Goal: Task Accomplishment & Management: Use online tool/utility

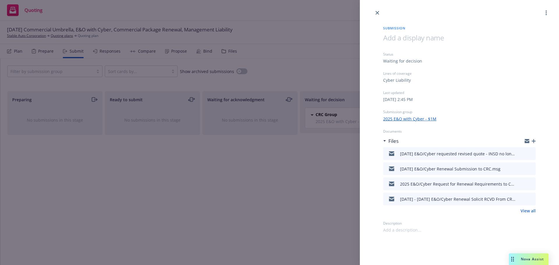
drag, startPoint x: 378, startPoint y: 11, endPoint x: 386, endPoint y: 10, distance: 7.9
click at [379, 11] on link "close" at bounding box center [377, 12] width 7 height 7
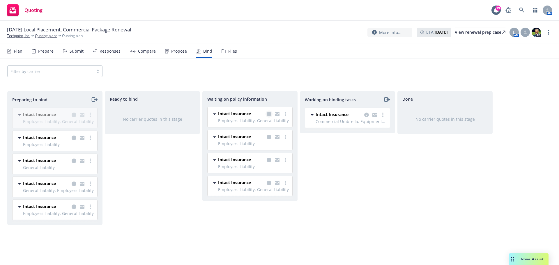
click at [269, 114] on icon "copy logging email" at bounding box center [269, 114] width 5 height 5
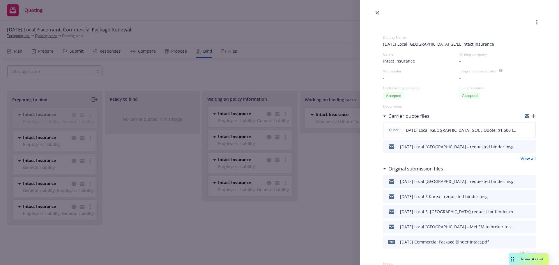
drag, startPoint x: 379, startPoint y: 13, endPoint x: 326, endPoint y: 93, distance: 95.8
click at [378, 13] on icon "close" at bounding box center [377, 12] width 3 height 3
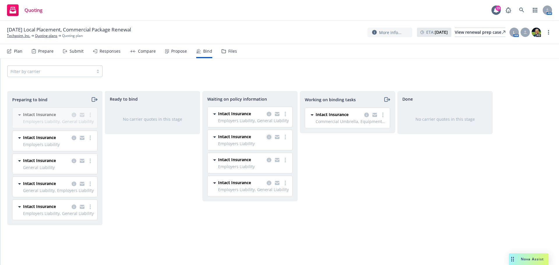
click at [267, 135] on icon "copy logging email" at bounding box center [269, 137] width 5 height 5
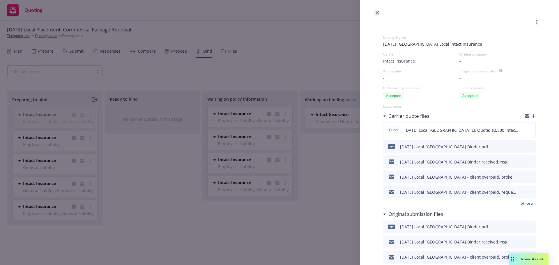
click at [378, 12] on icon "close" at bounding box center [377, 12] width 3 height 3
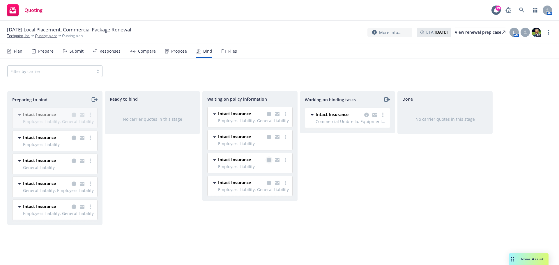
click at [268, 162] on icon "copy logging email" at bounding box center [269, 160] width 5 height 5
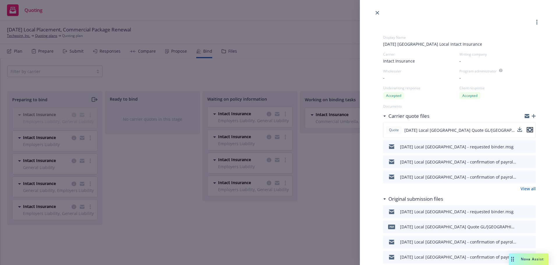
click at [527, 130] on icon "preview file" at bounding box center [529, 130] width 5 height 4
click at [376, 12] on icon "close" at bounding box center [377, 12] width 3 height 3
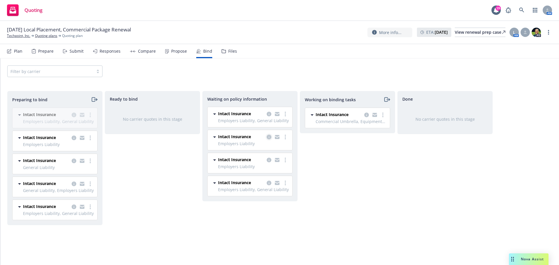
click at [268, 138] on icon "copy logging email" at bounding box center [269, 137] width 5 height 5
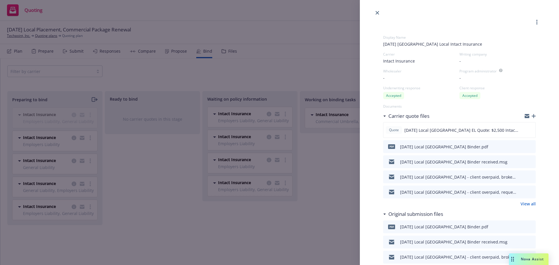
drag, startPoint x: 377, startPoint y: 10, endPoint x: 374, endPoint y: 43, distance: 32.8
click at [377, 10] on link "close" at bounding box center [377, 12] width 7 height 7
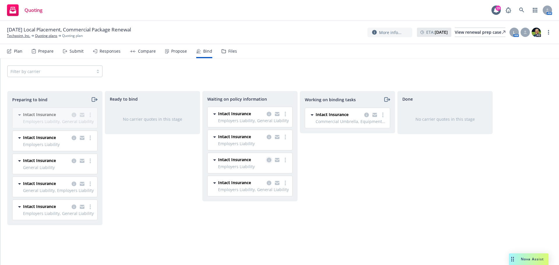
drag, startPoint x: 270, startPoint y: 156, endPoint x: 272, endPoint y: 160, distance: 4.6
click at [270, 157] on div "Intact Insurance Employers Liability 08/21/2025 - 08/21/2026 Monday, September …" at bounding box center [250, 163] width 85 height 20
click at [270, 160] on icon "copy logging email" at bounding box center [269, 160] width 5 height 5
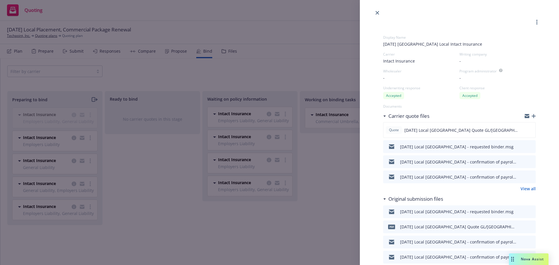
click at [532, 115] on icon "button" at bounding box center [534, 116] width 4 height 4
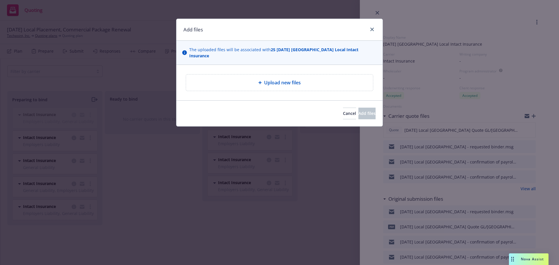
type textarea "x"
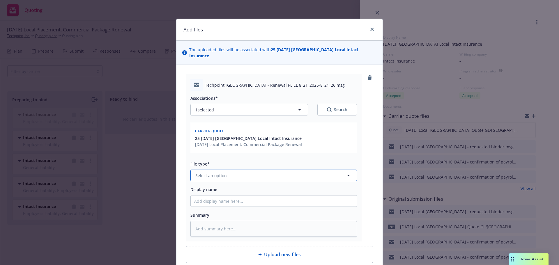
click at [198, 173] on span "Select an option" at bounding box center [210, 176] width 31 height 6
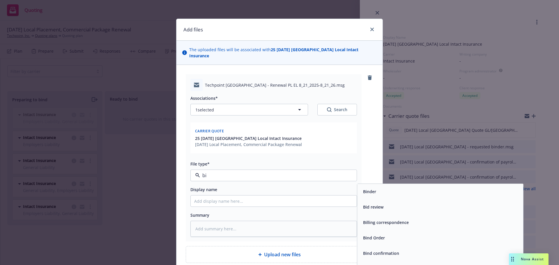
type input "bin"
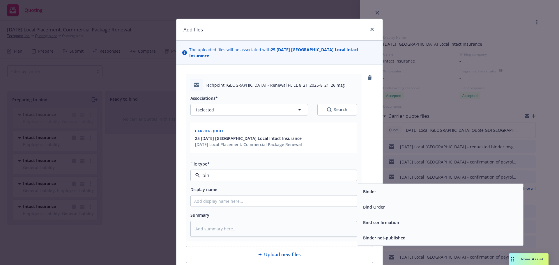
click at [378, 187] on div "Binder" at bounding box center [440, 191] width 159 height 8
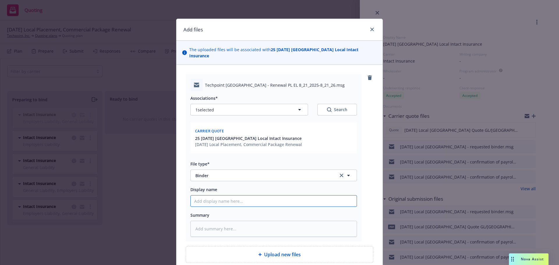
click at [212, 196] on input "Display name" at bounding box center [274, 201] width 166 height 11
type textarea "x"
type input "8"
type textarea "x"
type input "8/"
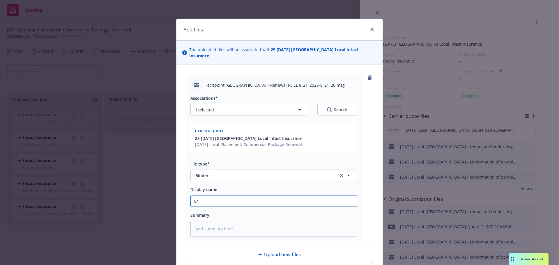
type textarea "x"
type input "8/2"
type textarea "x"
type input "8/21"
type textarea "x"
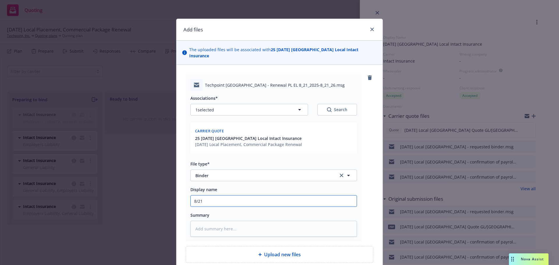
type input "8/21/"
type textarea "x"
type input "8/21/20"
type textarea "x"
type input "8/21/202"
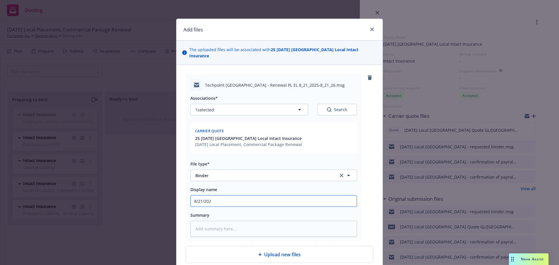
type textarea "x"
type input "8/21/2025"
type textarea "x"
type input "8/21/2025"
type textarea "x"
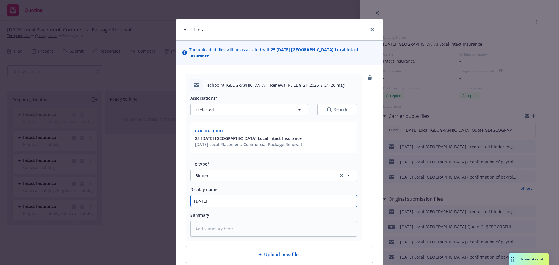
type input "8/21/2025 L"
type textarea "x"
type input "8/21/2025 Lo"
type textarea "x"
type input "8/21/2025 Loc"
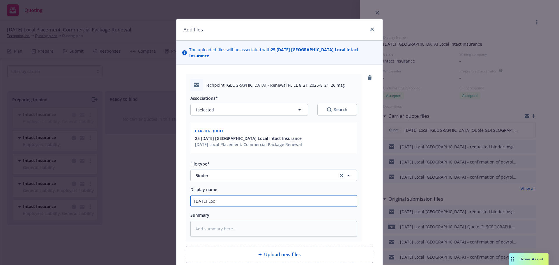
type textarea "x"
type input "8/21/2025 Loca"
type textarea "x"
type input "8/21/2025 Local"
type textarea "x"
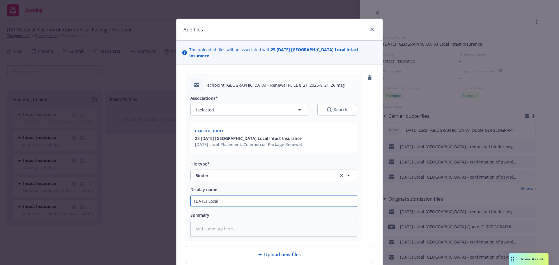
type input "8/21/2025 Local"
type textarea "x"
type input "8/21/2025 Local C"
type textarea "x"
type input "8/21/2025 Local Ch"
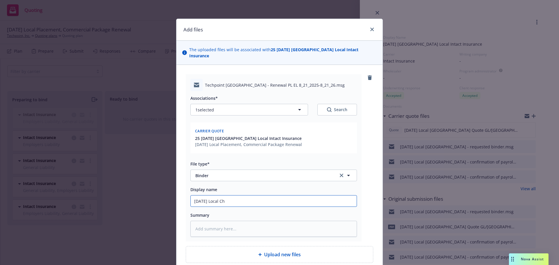
type textarea "x"
type input "8/21/2025 Local Chi"
type textarea "x"
type input "8/21/2025 Local Chin"
type textarea "x"
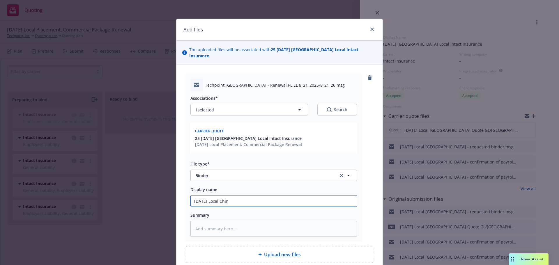
type input "8/21/2025 Local China"
type textarea "x"
type input "8/21/2025 Local China"
type textarea "x"
type input "8/21/2025 Local China G"
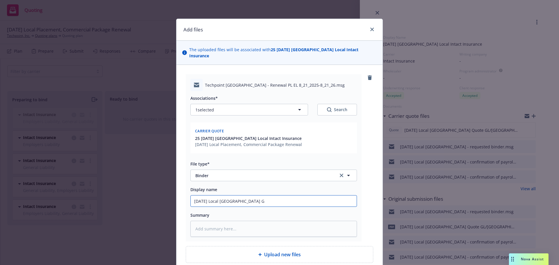
type textarea "x"
type input "8/21/2025 Local China GL"
type textarea "x"
type input "8/21/2025 Local China GL/"
type textarea "x"
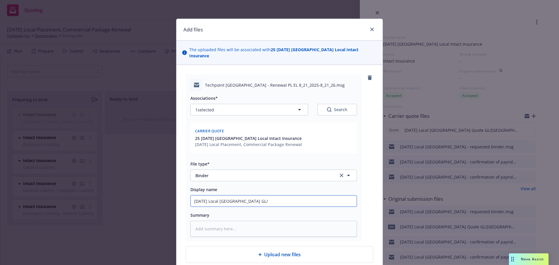
type input "8/21/2025 Local China GL/E"
type textarea "x"
type input "8/21/2025 Local China GL/EL"
type textarea "x"
type input "8/21/2025 Local China GL/EL"
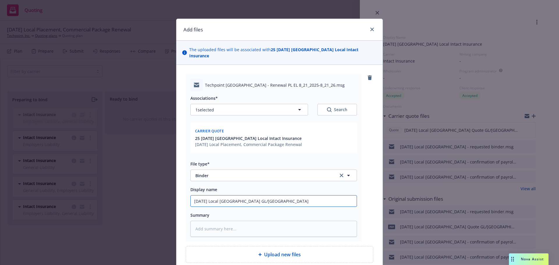
type textarea "x"
type input "8/21/2025 Local China GL/EL B"
type textarea "x"
type input "8/21/2025 Local China GL/EL Bi"
type textarea "x"
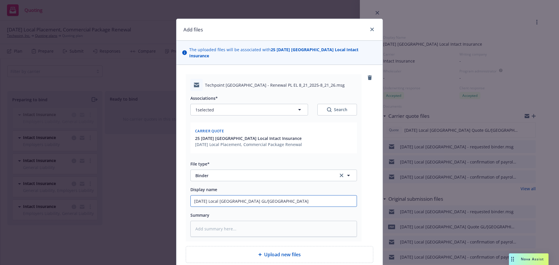
type input "8/21/2025 Local China GL/EL Bin"
type textarea "x"
type input "8/21/2025 Local China GL/EL Bind"
type textarea "x"
type input "8/21/2025 Local China GL/EL Binde"
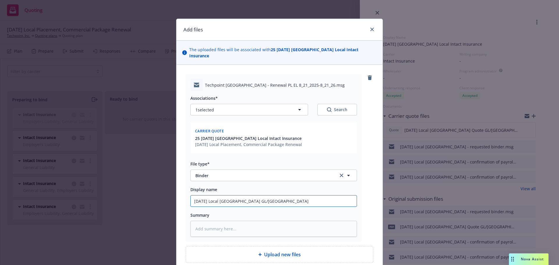
type textarea "x"
type input "8/21/2025 Local China GL/EL Binder"
type textarea "x"
type input "8/21/2025 Local China GL/EL Binders"
type textarea "x"
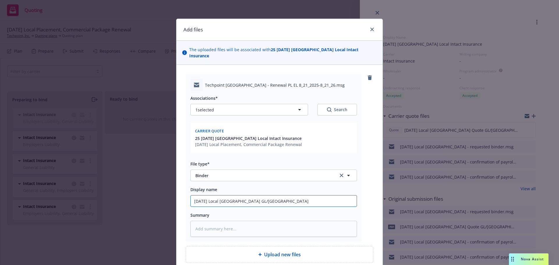
type input "8/21/2025 Local China GL/EL Binders"
type textarea "x"
type input "8/21/2025 Local China GL/EL Binders r"
type textarea "x"
type input "8/21/2025 Local China GL/EL Binders re"
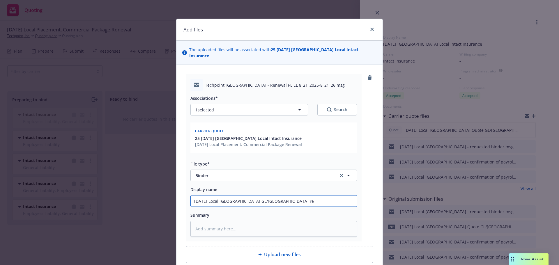
type textarea "x"
type input "8/21/2025 Local China GL/EL Binders rec"
type textarea "x"
type input "8/21/2025 Local China GL/EL Binders rece"
type textarea "x"
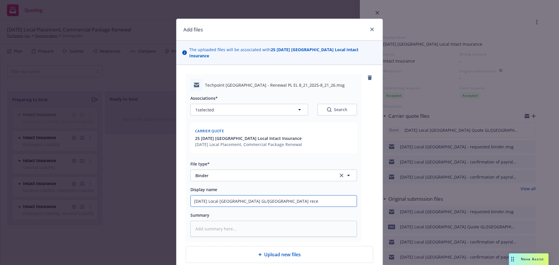
type input "8/21/2025 Local China GL/EL Binders recei"
type textarea "x"
type input "8/21/2025 Local China GL/EL Binders receiv"
type textarea "x"
type input "8/21/2025 Local China GL/EL Binders receive"
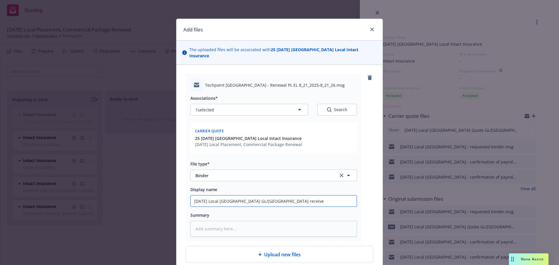
type textarea "x"
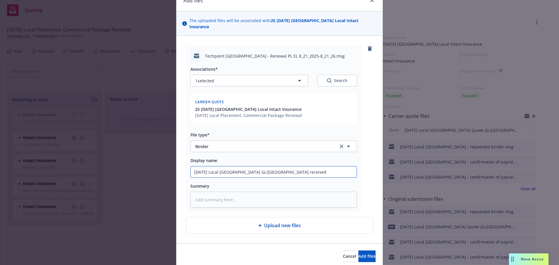
scroll to position [46, 0]
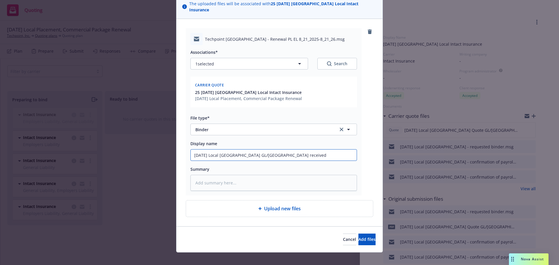
type input "8/21/2025 Local China GL/EL Binders received"
type textarea "x"
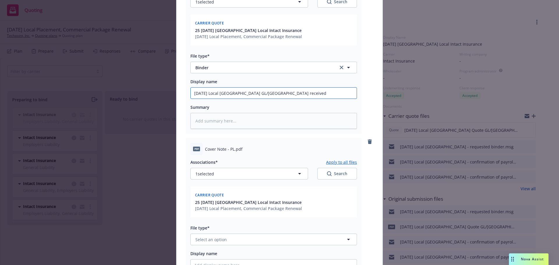
scroll to position [218, 0]
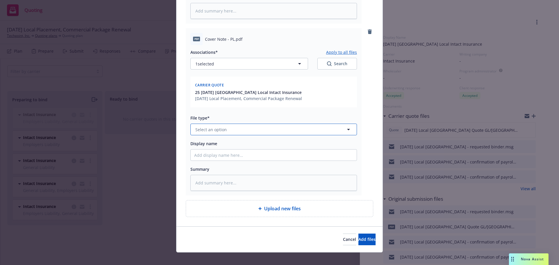
click at [209, 127] on span "Select an option" at bounding box center [210, 130] width 31 height 6
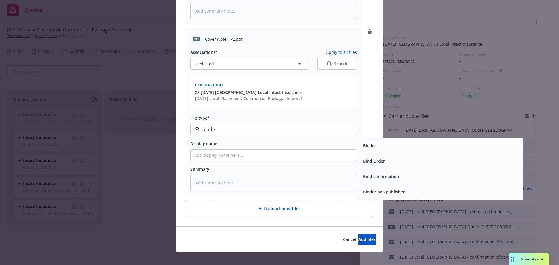
type input "binder"
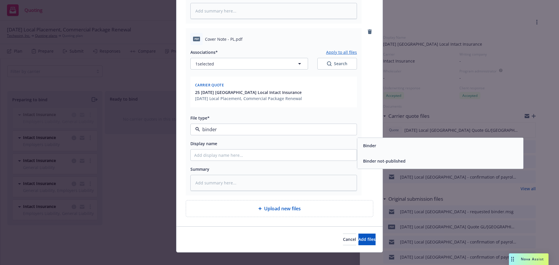
click at [388, 141] on div "Binder" at bounding box center [440, 145] width 159 height 8
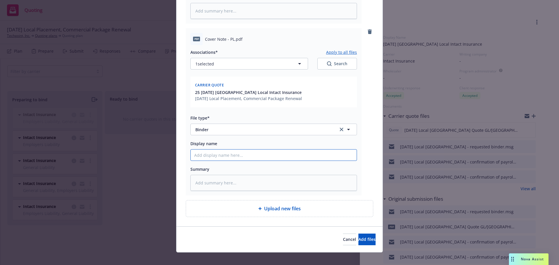
click at [223, 150] on input "Display name" at bounding box center [274, 155] width 166 height 11
type textarea "x"
type input "8"
type textarea "x"
type input "8/"
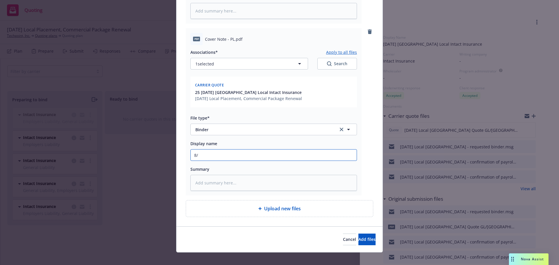
type textarea "x"
type input "8/2"
type textarea "x"
type input "8/21"
type textarea "x"
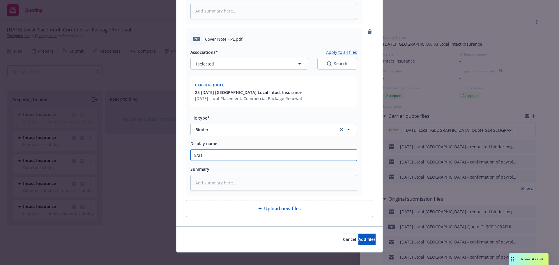
type input "8/21/"
type textarea "x"
type input "8/21/2"
type textarea "x"
type input "8/21/20"
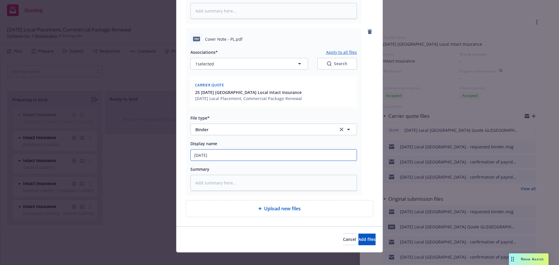
type textarea "x"
type input "8/21/202"
type textarea "x"
type input "8/21/2025"
type textarea "x"
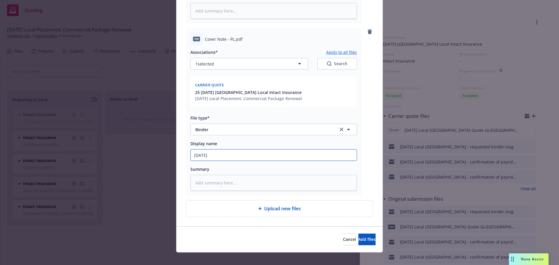
type input "8/21/2025"
type textarea "x"
type input "8/21/2025 L"
type textarea "x"
type input "8/21/2025 Lo"
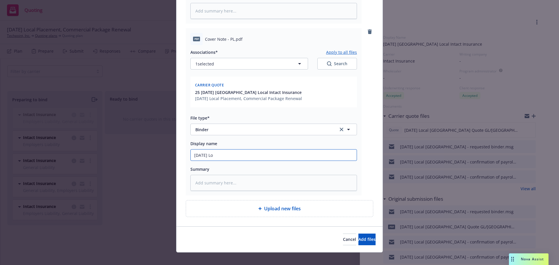
type textarea "x"
type input "8/21/2025 Loc"
type textarea "x"
type input "8/21/2025 Loca"
type textarea "x"
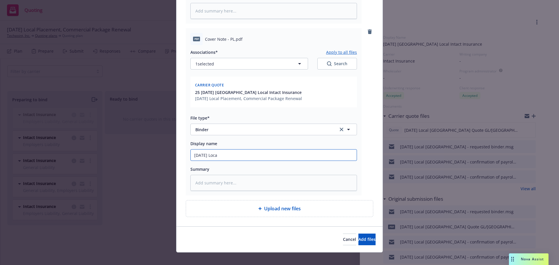
type input "8/21/2025 Local"
type textarea "x"
type input "8/21/2025 Local"
type textarea "x"
type input "8/21/2025 Local C"
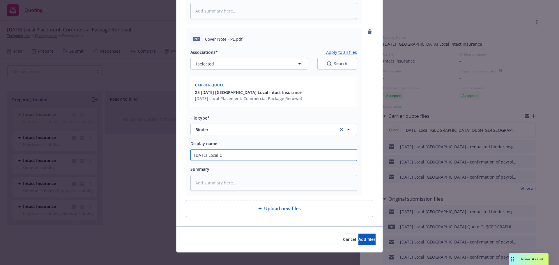
type textarea "x"
type input "8/21/2025 Local Ch"
type textarea "x"
type input "8/21/2025 Local Chi"
type textarea "x"
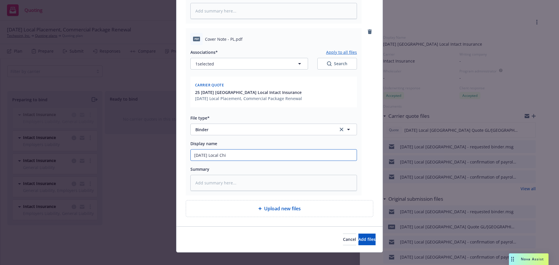
type input "8/21/2025 Local Chin"
type textarea "x"
type input "8/21/2025 Local China"
type textarea "x"
type input "8/21/2025 Local China"
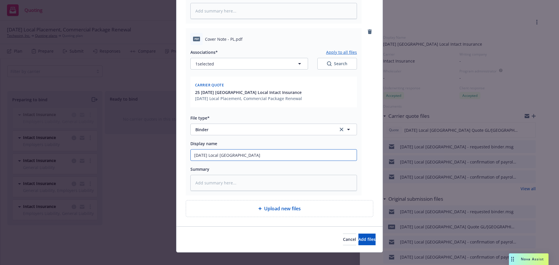
type textarea "x"
type input "8/21/2025 Local China G"
type textarea "x"
type input "8/21/2025 Local China GL"
type textarea "x"
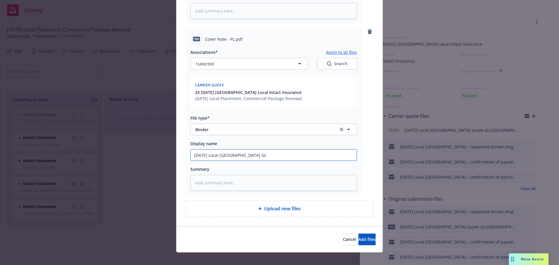
type input "8/21/2025 Local China GL"
type textarea "x"
type input "8/21/2025 Local China GL B"
type textarea "x"
type input "8/21/2025 Local China GL Bi"
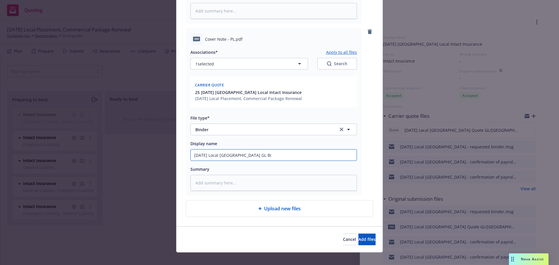
type textarea "x"
type input "8/21/2025 Local China GL Bin"
type textarea "x"
type input "8/21/2025 Local China GL Bind"
type textarea "x"
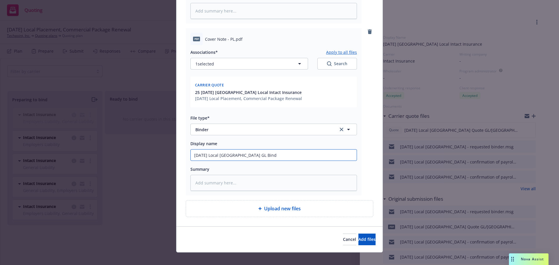
type input "8/21/2025 Local China GL Binde"
type textarea "x"
type input "8/21/2025 Local China GL Binder"
type textarea "x"
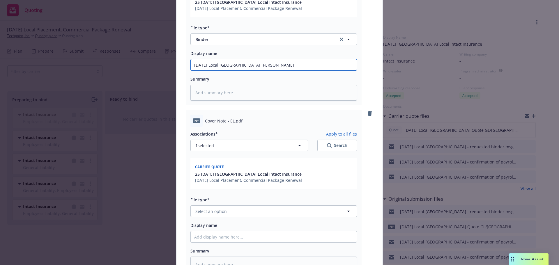
scroll to position [390, 0]
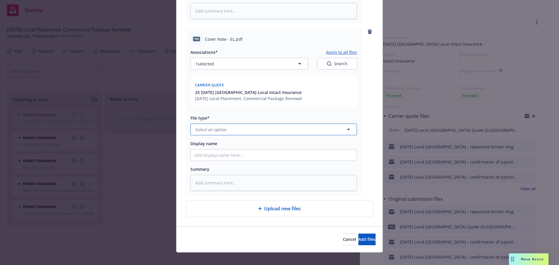
click at [201, 127] on span "Select an option" at bounding box center [210, 130] width 31 height 6
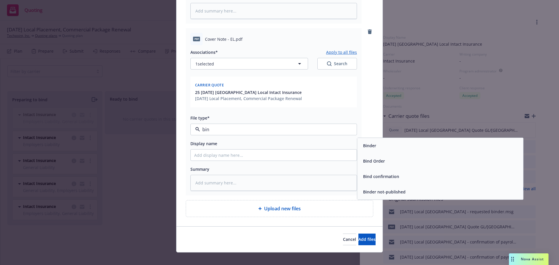
type input "bind"
drag, startPoint x: 373, startPoint y: 139, endPoint x: 258, endPoint y: 155, distance: 115.9
click at [373, 143] on span "Binder" at bounding box center [369, 146] width 13 height 6
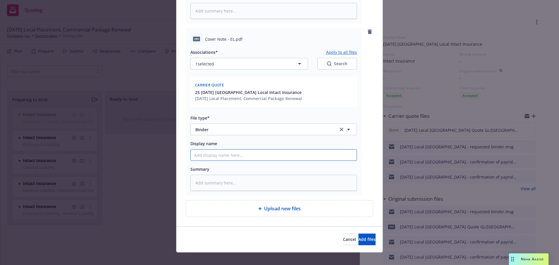
click at [225, 151] on input "Display name" at bounding box center [274, 155] width 166 height 11
type textarea "x"
type input "8"
type textarea "x"
type input "8/"
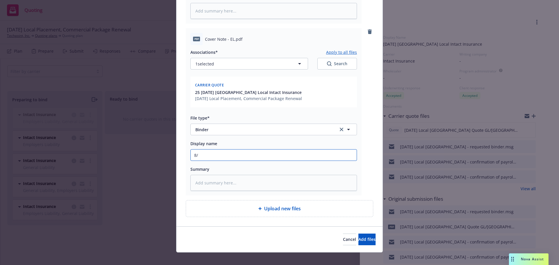
type textarea "x"
type input "8/2"
type textarea "x"
type input "8/21"
type textarea "x"
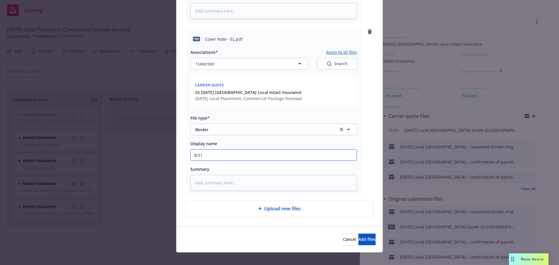
type input "8/21/"
type textarea "x"
type input "8/21/2"
type textarea "x"
type input "8/21/20"
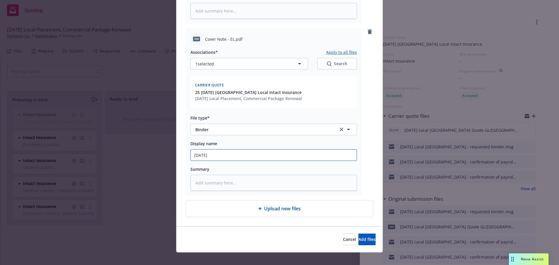
type textarea "x"
type input "8/21/202"
type textarea "x"
type input "8/21/2025"
type textarea "x"
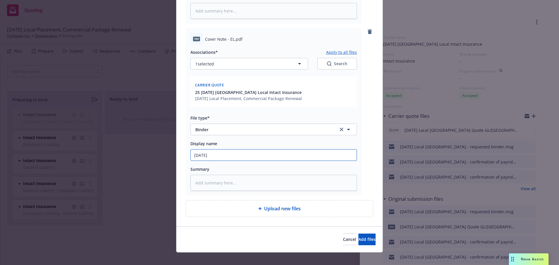
type input "8/21/2025"
type textarea "x"
type input "8/21/2025 L"
type textarea "x"
type input "8/21/2025 Lo"
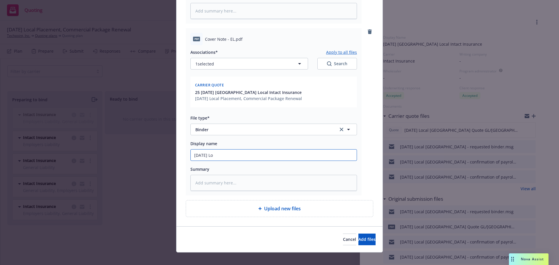
type textarea "x"
type input "8/21/2025 Loc"
type textarea "x"
type input "8/21/2025 Loca"
type textarea "x"
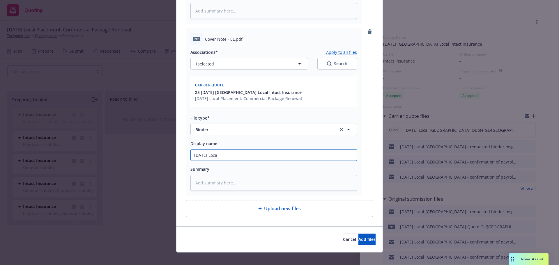
type input "8/21/2025 Local"
type textarea "x"
type input "8/21/2025 Local"
type textarea "x"
type input "8/21/2025 Local C"
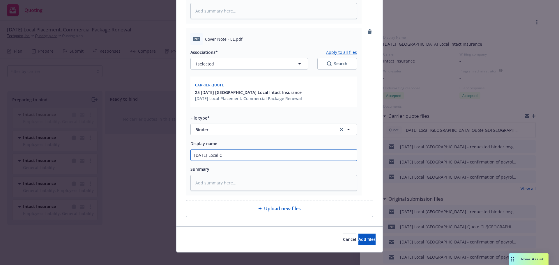
type textarea "x"
type input "8/21/2025 Local Ch"
type textarea "x"
type input "8/21/2025 Local Chi"
type textarea "x"
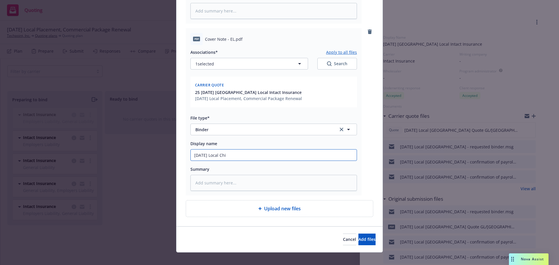
type input "8/21/2025 Local Chin"
type textarea "x"
type input "8/21/2025 Local China"
type textarea "x"
type input "8/21/2025 Local China"
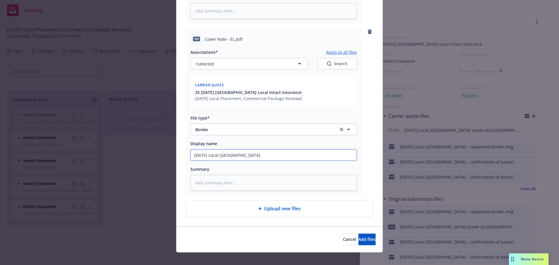
type textarea "x"
type input "8/21/2025 Local China E"
click at [358, 237] on span "Add files" at bounding box center [366, 240] width 17 height 6
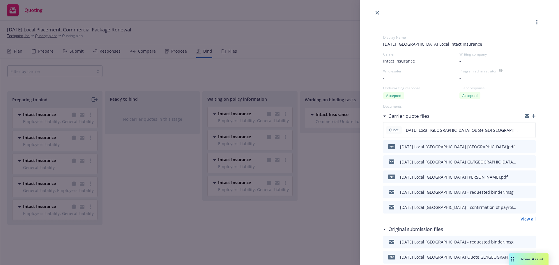
drag, startPoint x: 515, startPoint y: 146, endPoint x: 526, endPoint y: 139, distance: 12.8
click at [518, 146] on icon "download file" at bounding box center [520, 146] width 5 height 5
click at [519, 176] on icon "download file" at bounding box center [521, 175] width 4 height 3
click at [375, 13] on link "close" at bounding box center [377, 12] width 7 height 7
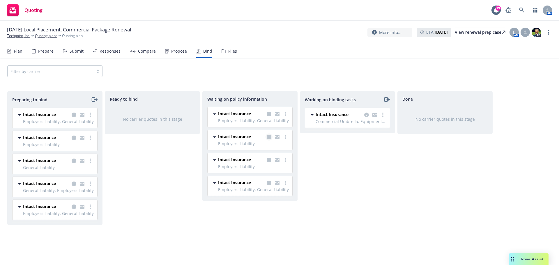
click at [268, 137] on icon "copy logging email" at bounding box center [269, 137] width 5 height 5
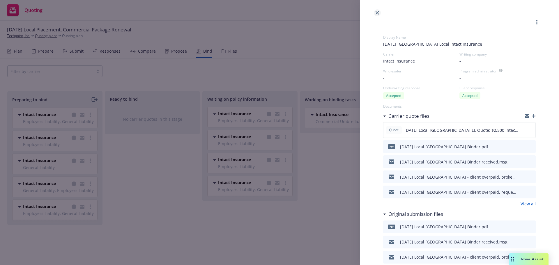
click at [378, 11] on icon "close" at bounding box center [377, 12] width 3 height 3
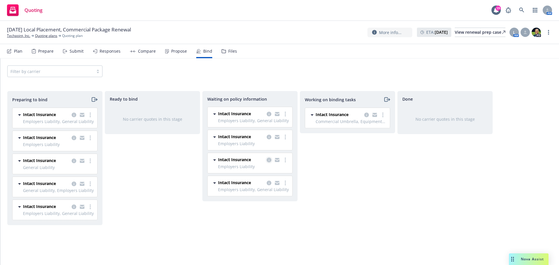
click at [268, 160] on icon "copy logging email" at bounding box center [269, 160] width 5 height 5
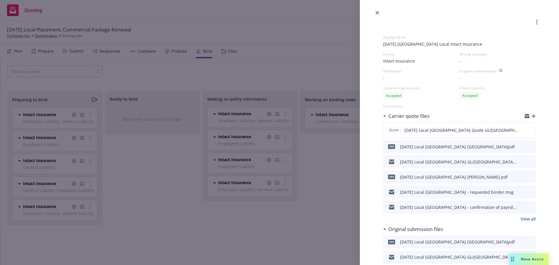
click at [532, 115] on icon "button" at bounding box center [534, 116] width 4 height 4
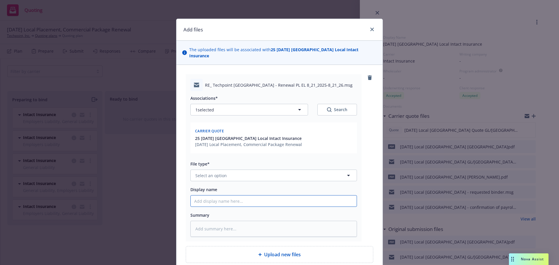
click at [217, 198] on input "Display name" at bounding box center [274, 201] width 166 height 11
click at [235, 170] on button "Select an option" at bounding box center [273, 176] width 167 height 12
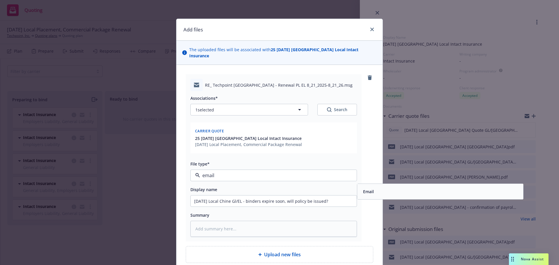
drag, startPoint x: 375, startPoint y: 187, endPoint x: 336, endPoint y: 207, distance: 43.6
click at [336, 206] on div "Associations* 1 selected Search Carrier quote 25 8/21/2025 China Local Intact I…" at bounding box center [273, 164] width 167 height 146
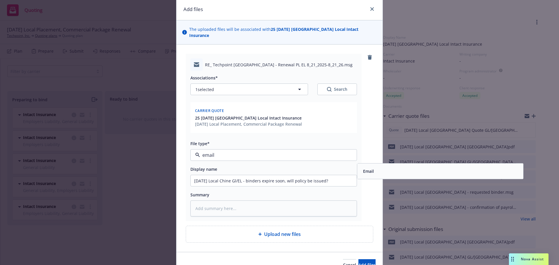
scroll to position [46, 0]
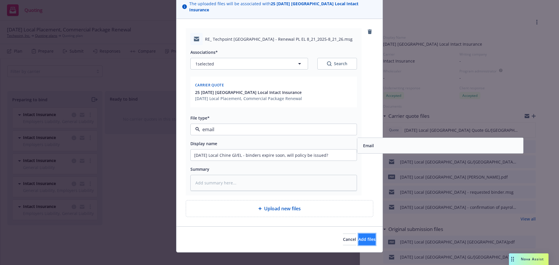
click at [362, 237] on span "Add files" at bounding box center [366, 240] width 17 height 6
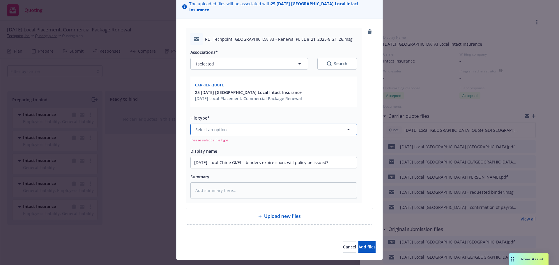
click at [210, 124] on button "Select an option" at bounding box center [273, 130] width 167 height 12
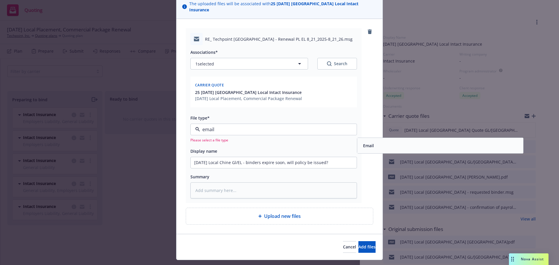
click at [403, 141] on div "Email" at bounding box center [440, 145] width 159 height 8
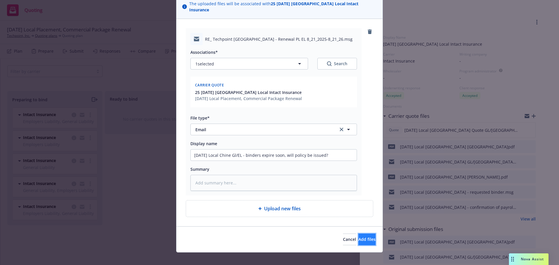
click at [358, 237] on span "Add files" at bounding box center [366, 240] width 17 height 6
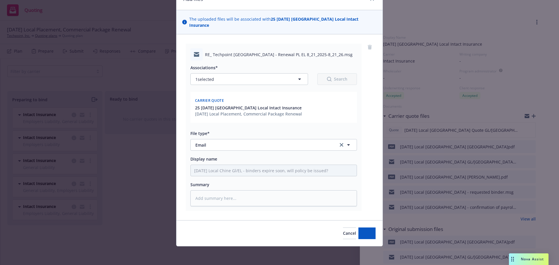
scroll to position [24, 0]
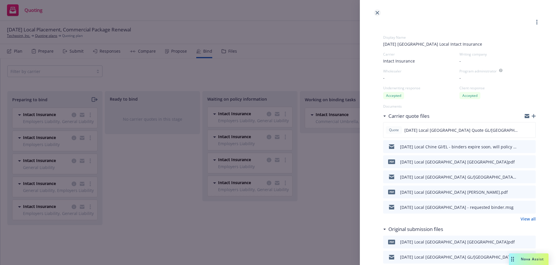
drag, startPoint x: 376, startPoint y: 12, endPoint x: 380, endPoint y: 12, distance: 4.4
click at [377, 12] on icon "close" at bounding box center [377, 12] width 3 height 3
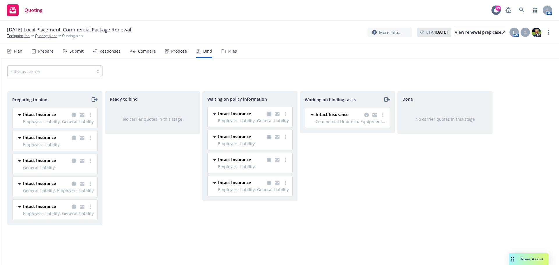
click at [268, 113] on icon "copy logging email" at bounding box center [269, 114] width 5 height 5
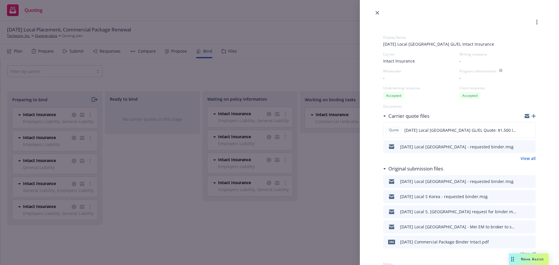
drag, startPoint x: 378, startPoint y: 12, endPoint x: 377, endPoint y: 16, distance: 4.2
click at [378, 12] on icon "close" at bounding box center [377, 12] width 3 height 3
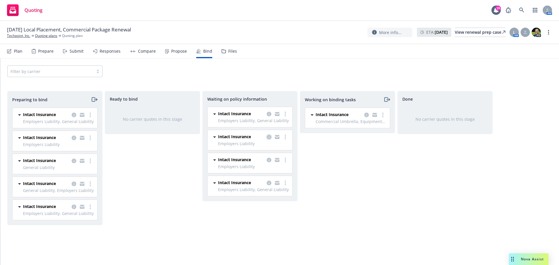
click at [270, 135] on icon "copy logging email" at bounding box center [269, 137] width 5 height 5
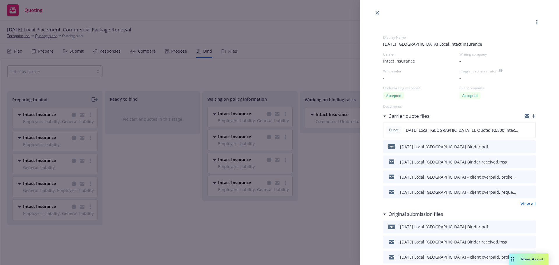
drag, startPoint x: 376, startPoint y: 13, endPoint x: 350, endPoint y: 44, distance: 40.7
click at [375, 14] on link "close" at bounding box center [377, 12] width 7 height 7
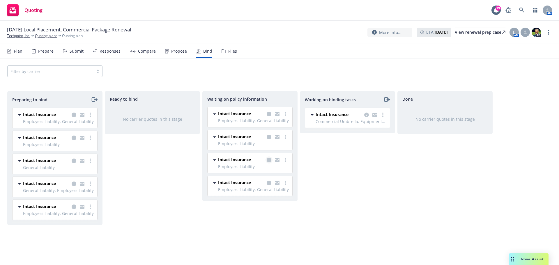
click at [270, 162] on link "copy logging email" at bounding box center [269, 160] width 7 height 7
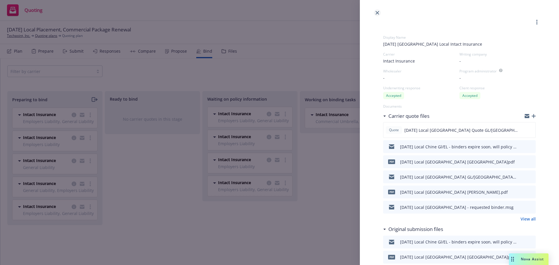
click at [376, 10] on link "close" at bounding box center [377, 12] width 7 height 7
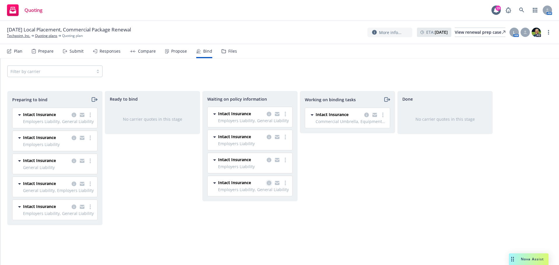
click at [268, 185] on icon "copy logging email" at bounding box center [269, 183] width 5 height 5
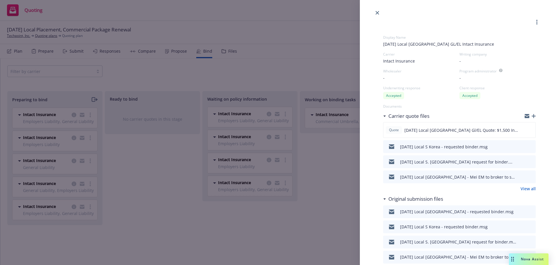
drag, startPoint x: 516, startPoint y: 161, endPoint x: 511, endPoint y: 162, distance: 5.2
click at [518, 161] on icon "download file" at bounding box center [520, 161] width 5 height 5
click at [518, 146] on icon "download file" at bounding box center [520, 146] width 5 height 5
click at [519, 161] on icon "download file" at bounding box center [521, 160] width 4 height 3
click at [525, 190] on link "View all" at bounding box center [528, 189] width 15 height 6
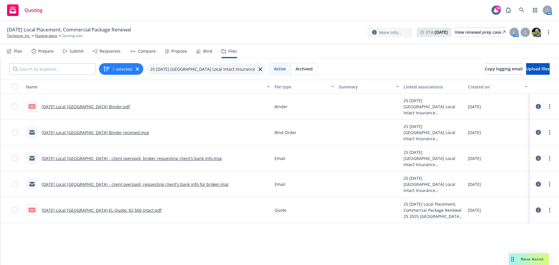
click at [537, 209] on icon at bounding box center [538, 210] width 5 height 5
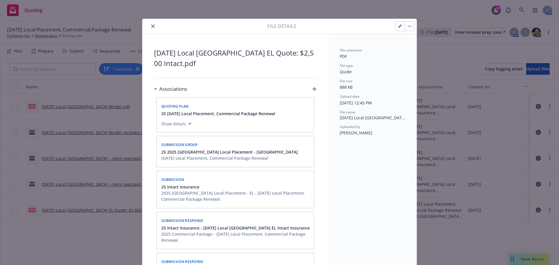
click at [398, 24] on icon "button" at bounding box center [399, 25] width 3 height 3
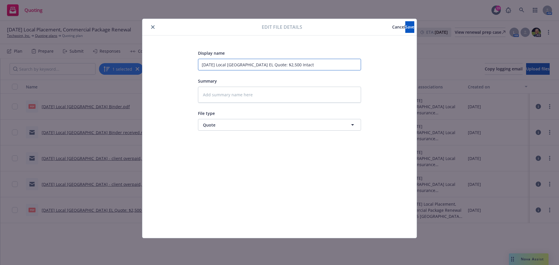
click at [245, 64] on input "8/21/2025 Local Japan EL Quote: $2,500 Intact" at bounding box center [279, 65] width 163 height 12
type textarea "x"
type input "8/21/2025 Local Japan GEL Quote: $2,500 Intact"
type textarea "x"
type input "8/21/2025 Local Japan GLEL Quote: $2,500 Intact"
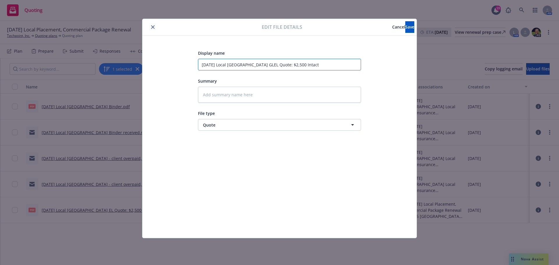
type textarea "x"
type input "8/21/2025 Local Japan GL/EL Quote: $2,500 Intact"
click at [405, 24] on span "Save" at bounding box center [409, 27] width 9 height 6
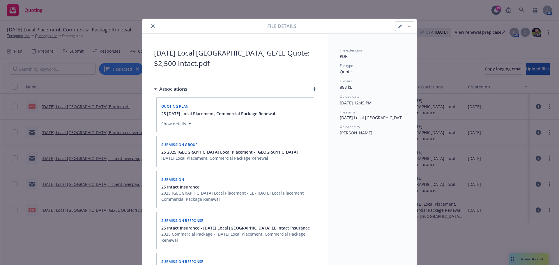
click at [151, 26] on icon "close" at bounding box center [152, 25] width 3 height 3
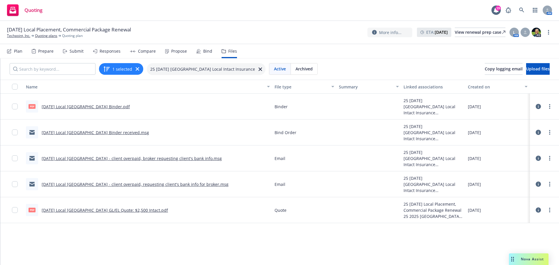
click at [536, 131] on icon at bounding box center [538, 132] width 5 height 5
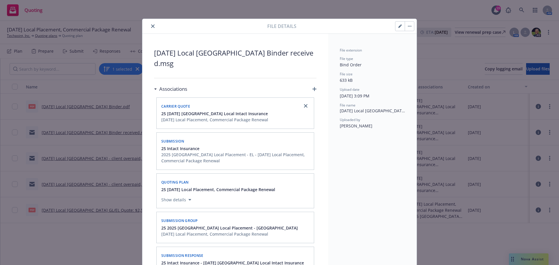
click at [399, 24] on icon "button" at bounding box center [399, 25] width 3 height 3
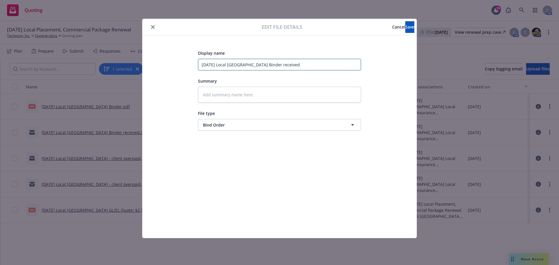
click at [245, 65] on input "8/21/2025 Local Japan Binder received" at bounding box center [279, 65] width 163 height 12
type textarea "x"
type input "8/21/2025 Local Japan GBinder received"
type textarea "x"
type input "8/21/2025 Local Japan GLBinder received"
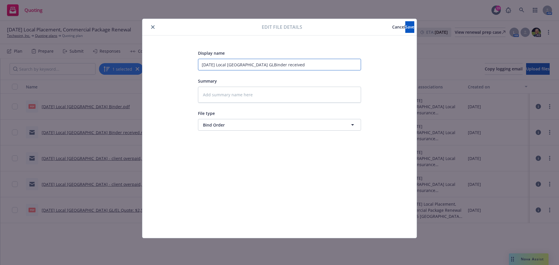
type textarea "x"
type input "8/21/2025 Local Japan GL/Binder received"
type textarea "x"
type input "8/21/2025 Local Japan GL/EBinder received"
type textarea "x"
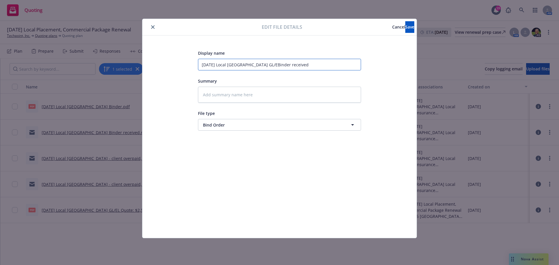
type input "8/21/2025 Local Japan GL/ELBinder received"
type textarea "x"
type input "[DATE] Local [GEOGRAPHIC_DATA] GL/[GEOGRAPHIC_DATA] received"
click at [405, 24] on span "Save" at bounding box center [409, 27] width 9 height 6
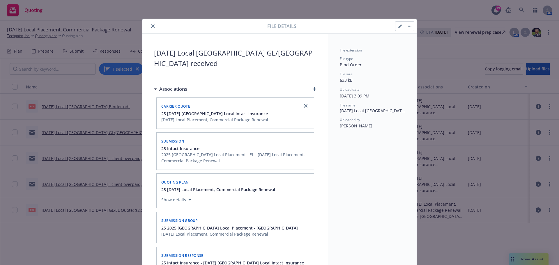
click at [152, 25] on icon "close" at bounding box center [152, 25] width 3 height 3
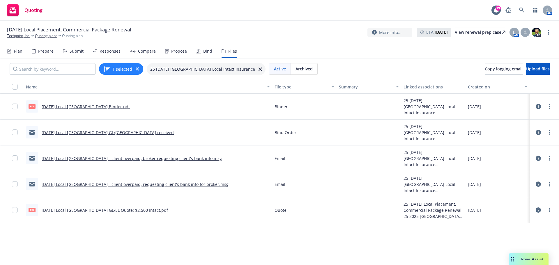
click at [536, 107] on icon at bounding box center [538, 106] width 5 height 5
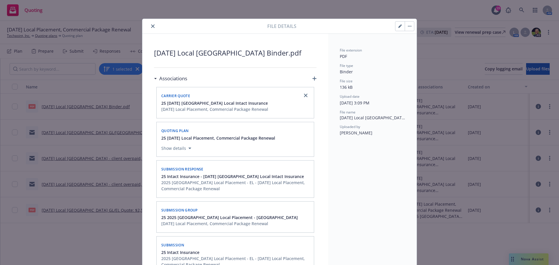
click at [397, 24] on button "button" at bounding box center [399, 26] width 9 height 9
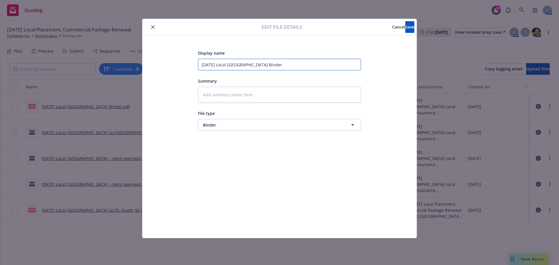
drag, startPoint x: 245, startPoint y: 64, endPoint x: 245, endPoint y: 69, distance: 5.6
click at [245, 64] on input "8/21/2025 Local Japan Binder" at bounding box center [279, 65] width 163 height 12
type textarea "x"
type input "8/21/2025 Local Japan GBinder"
type textarea "x"
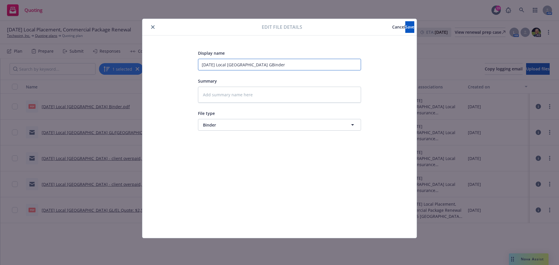
type input "8/21/2025 Local Japan GLBinder"
type textarea "x"
type input "8/21/2025 Local Japan GL/Binder"
type textarea "x"
type input "8/21/2025 Local Japan GL/EBinder"
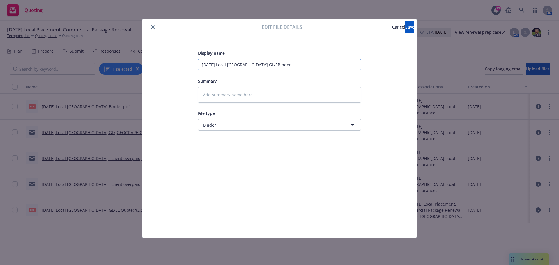
type textarea "x"
type input "8/21/2025 Local Japan GL/ELBinder"
type textarea "x"
type input "8/21/2025 Local Japan GL/EL Binder"
click at [406, 25] on button "Save" at bounding box center [409, 27] width 9 height 12
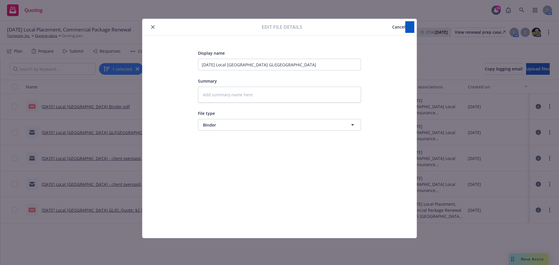
type textarea "x"
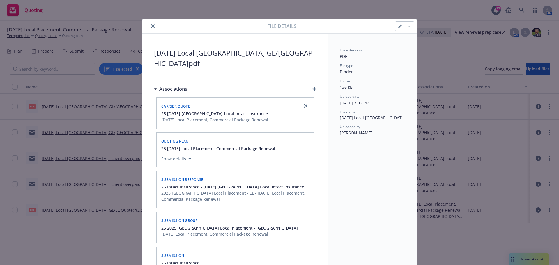
click at [149, 27] on button "close" at bounding box center [152, 26] width 7 height 7
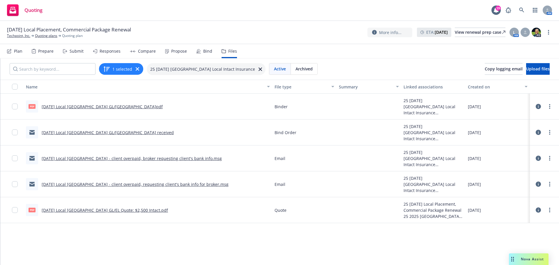
click at [205, 50] on div "Bind" at bounding box center [207, 51] width 9 height 5
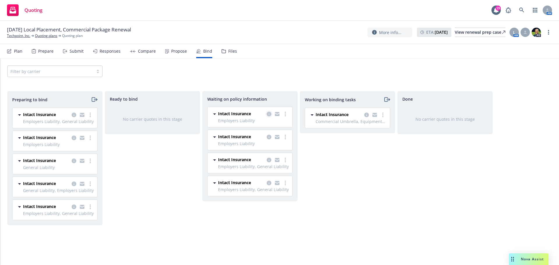
click at [268, 115] on icon "copy logging email" at bounding box center [269, 114] width 5 height 5
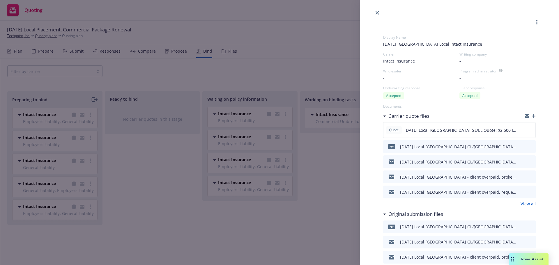
click at [271, 138] on div "Display Name 8/21/2025 Japan Local Intact Insurance Carrier Intact Insurance Wr…" at bounding box center [279, 132] width 559 height 265
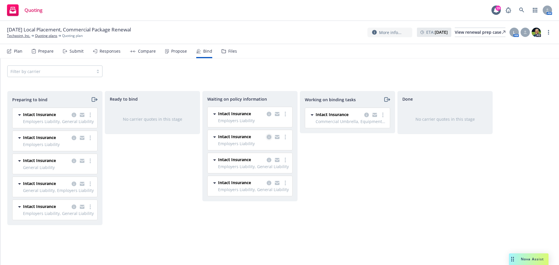
click at [270, 135] on icon "copy logging email" at bounding box center [269, 137] width 5 height 5
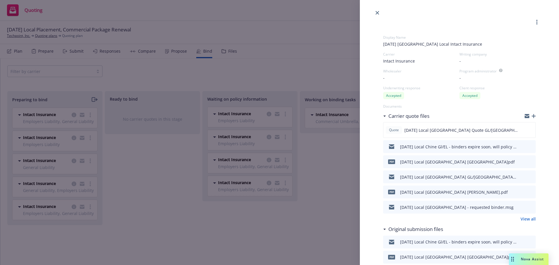
click at [525, 219] on link "View all" at bounding box center [528, 219] width 15 height 6
click at [518, 131] on icon "download file" at bounding box center [520, 129] width 5 height 5
click at [518, 129] on button "download file" at bounding box center [520, 130] width 6 height 6
click at [376, 12] on icon "close" at bounding box center [377, 12] width 3 height 3
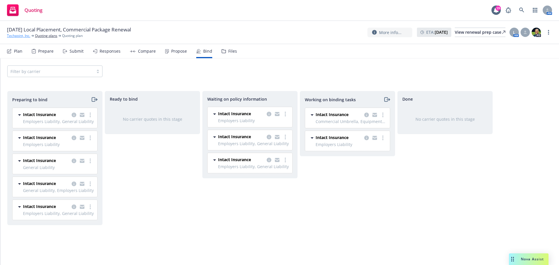
click at [20, 34] on link "Techpoint, Inc." at bounding box center [18, 35] width 23 height 5
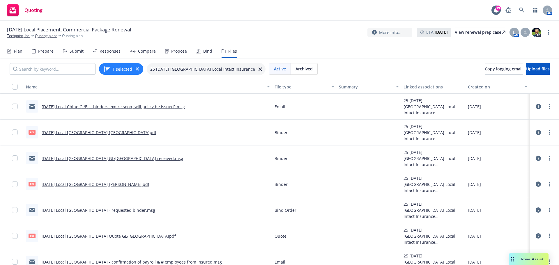
click at [207, 53] on div "Bind" at bounding box center [207, 51] width 9 height 5
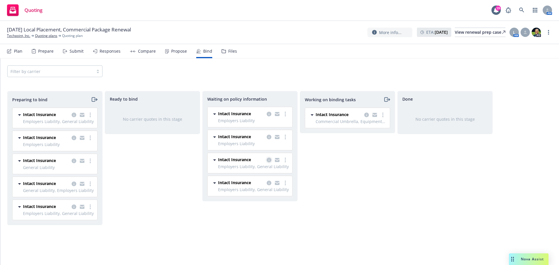
click at [269, 159] on icon "copy logging email" at bounding box center [269, 160] width 5 height 5
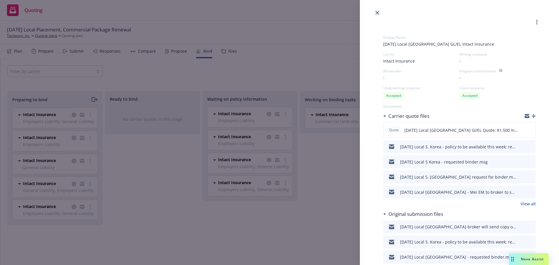
click at [377, 12] on icon "close" at bounding box center [377, 12] width 3 height 3
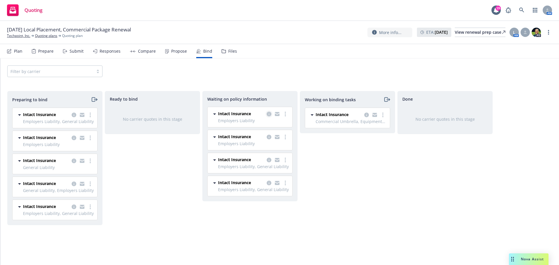
click at [269, 114] on icon "copy logging email" at bounding box center [269, 114] width 5 height 5
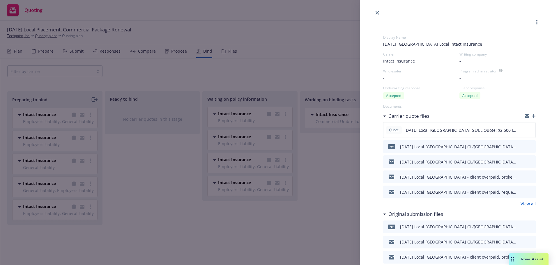
click at [375, 12] on link "close" at bounding box center [377, 12] width 7 height 7
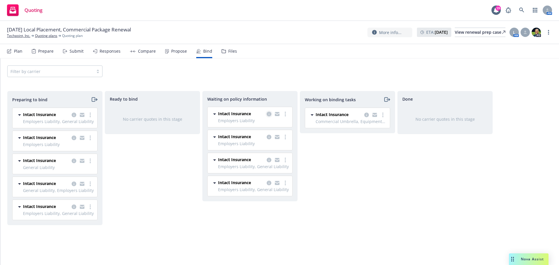
click at [267, 113] on icon "copy logging email" at bounding box center [269, 114] width 5 height 5
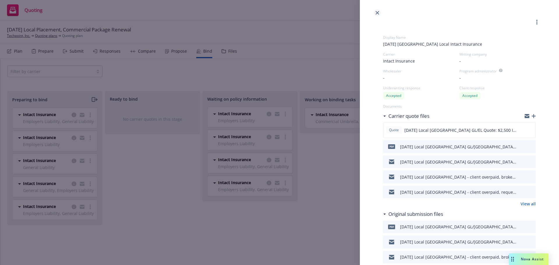
click at [378, 11] on icon "close" at bounding box center [377, 12] width 3 height 3
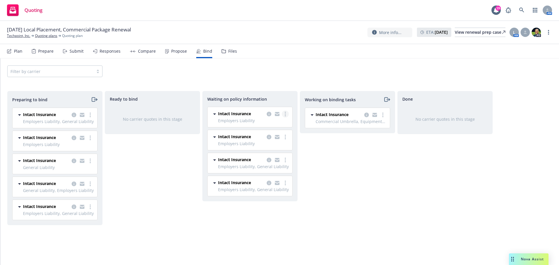
click at [286, 114] on link "more" at bounding box center [285, 114] width 7 height 7
click at [251, 126] on span "Create policies" at bounding box center [257, 126] width 43 height 6
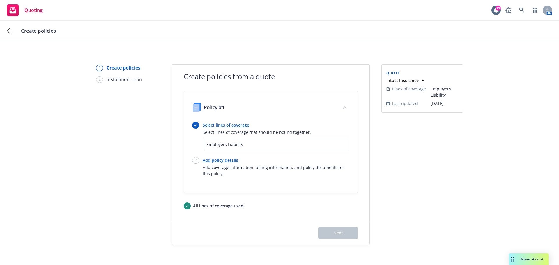
click at [226, 124] on link "Select lines of coverage" at bounding box center [257, 125] width 108 height 6
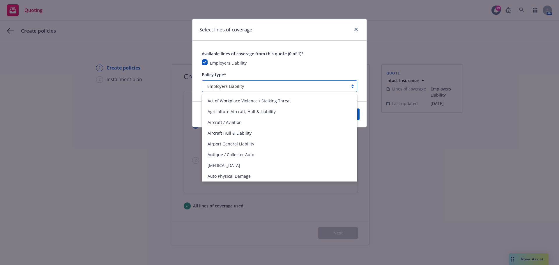
click at [353, 86] on div at bounding box center [352, 86] width 9 height 5
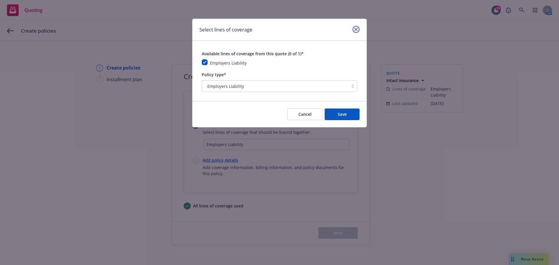
click at [356, 29] on icon "close" at bounding box center [355, 29] width 3 height 3
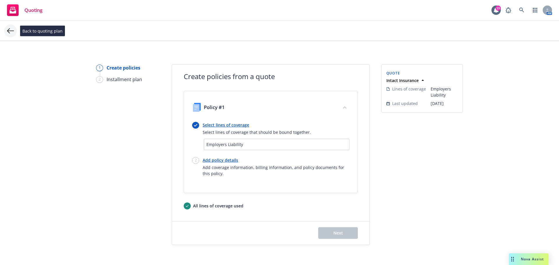
click at [10, 31] on icon at bounding box center [10, 30] width 7 height 7
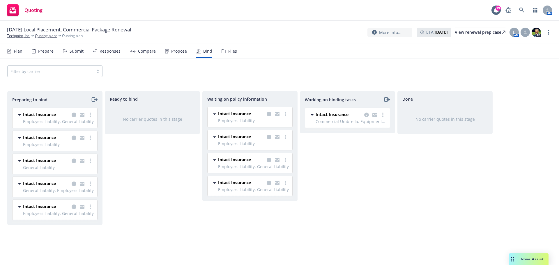
click at [77, 51] on div "Submit" at bounding box center [77, 51] width 14 height 5
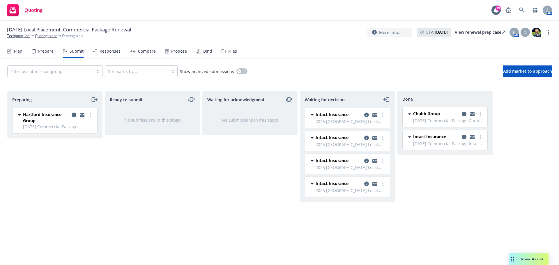
click at [17, 51] on div "Plan" at bounding box center [18, 51] width 8 height 5
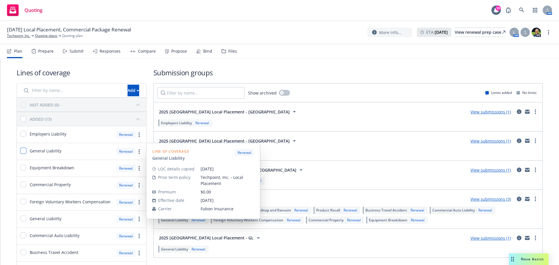
click at [24, 150] on input "checkbox" at bounding box center [23, 151] width 6 height 6
checkbox input "true"
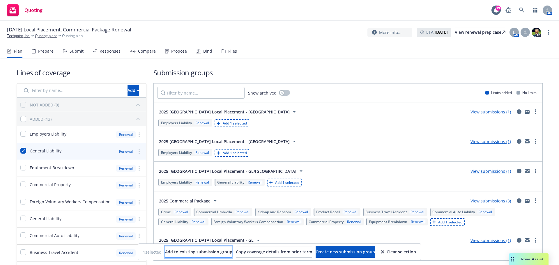
click at [165, 253] on span "Add to existing submission group" at bounding box center [198, 252] width 67 height 6
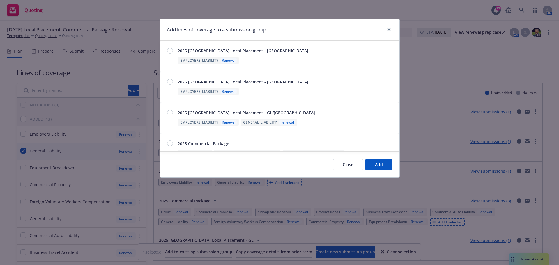
click at [172, 51] on div at bounding box center [170, 51] width 6 height 6
click at [376, 166] on span "Add" at bounding box center [379, 165] width 8 height 6
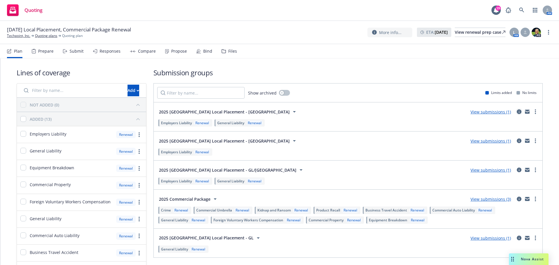
click at [517, 111] on icon "circleInformation" at bounding box center [519, 111] width 5 height 5
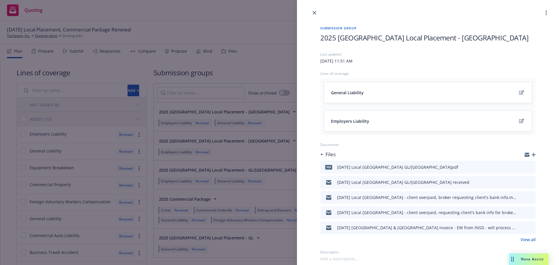
click at [428, 36] on h1 "2025 Japan Local Placement - EL" at bounding box center [427, 38] width 215 height 10
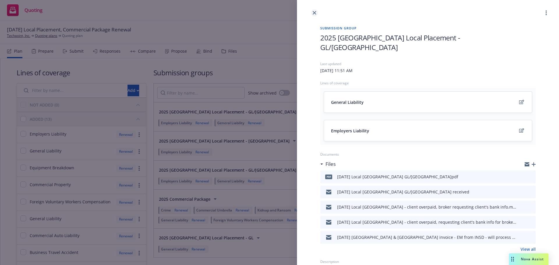
click at [316, 12] on icon "close" at bounding box center [314, 12] width 3 height 3
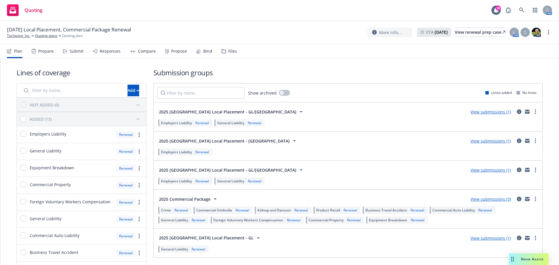
click at [207, 51] on div "Bind" at bounding box center [207, 51] width 9 height 5
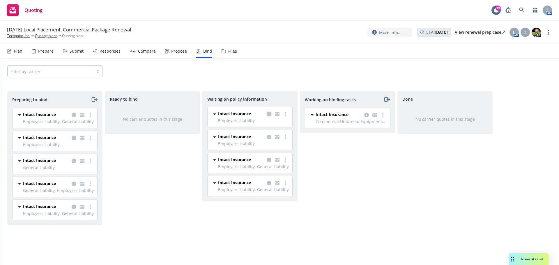
click at [269, 114] on icon "copy logging email" at bounding box center [269, 114] width 5 height 5
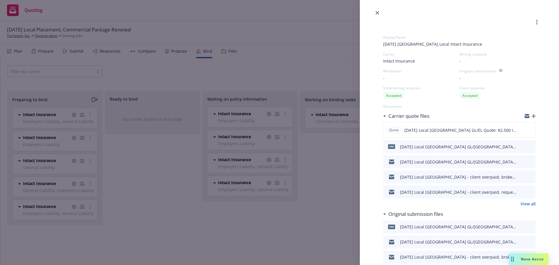
drag, startPoint x: 376, startPoint y: 11, endPoint x: 352, endPoint y: 29, distance: 30.1
click at [376, 12] on icon "close" at bounding box center [377, 12] width 3 height 3
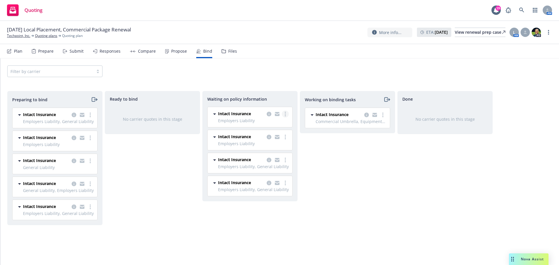
click at [285, 112] on icon "more" at bounding box center [285, 114] width 1 height 5
click at [259, 126] on span "Create policies" at bounding box center [257, 126] width 43 height 6
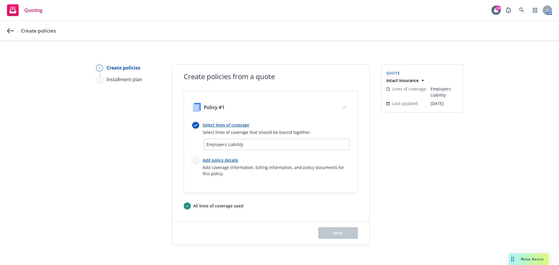
click at [224, 125] on link "Select lines of coverage" at bounding box center [257, 125] width 108 height 6
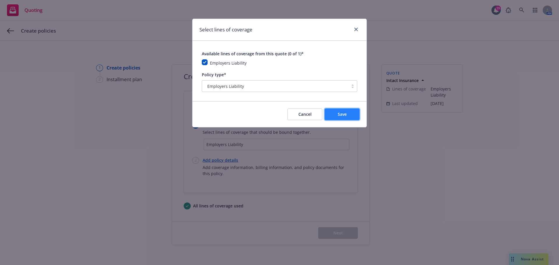
click at [342, 117] on span "Save" at bounding box center [342, 114] width 9 height 6
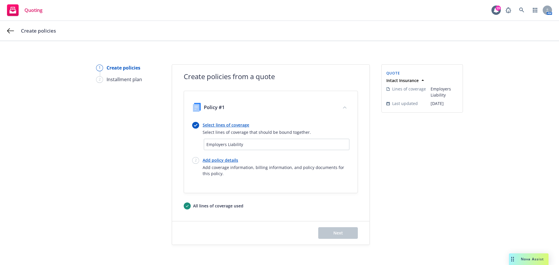
click at [214, 160] on link "Add policy details" at bounding box center [276, 160] width 147 height 6
select select "12"
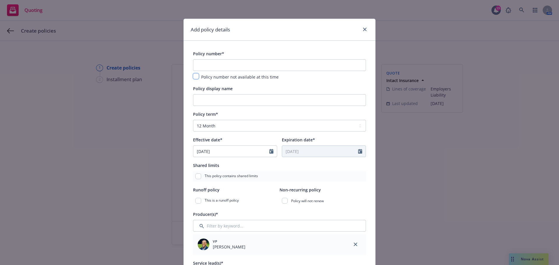
click at [194, 79] on div "Policy number not available at this time" at bounding box center [279, 76] width 173 height 7
drag, startPoint x: 195, startPoint y: 75, endPoint x: 193, endPoint y: 78, distance: 3.6
click at [194, 77] on input "checkbox" at bounding box center [196, 76] width 6 height 6
checkbox input "true"
click at [208, 100] on input "Policy display name" at bounding box center [279, 100] width 173 height 12
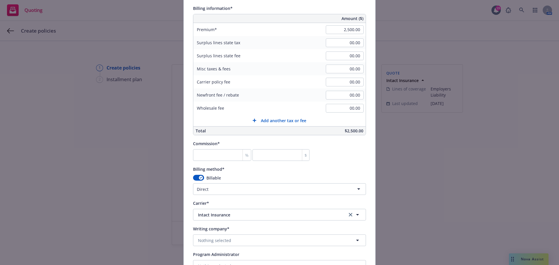
scroll to position [495, 0]
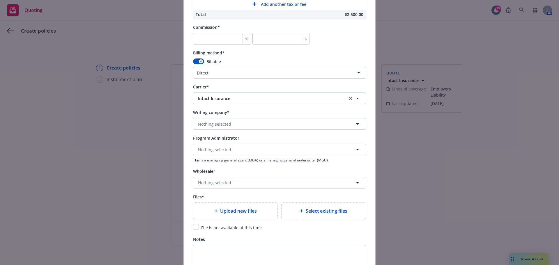
type input "Japan GL/EL"
click at [208, 123] on span "Nothing selected" at bounding box center [214, 124] width 33 height 6
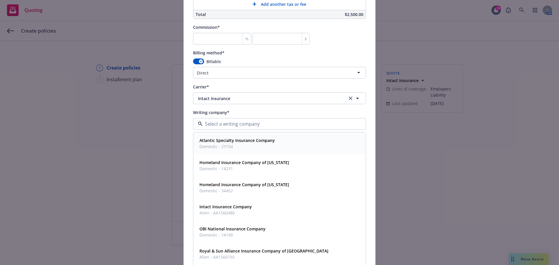
click at [224, 141] on strong "Atlantic Specialty Insurance Company" at bounding box center [236, 141] width 75 height 6
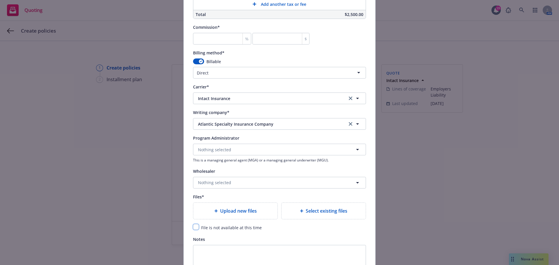
click at [193, 226] on input "checkbox" at bounding box center [196, 227] width 6 height 6
checkbox input "true"
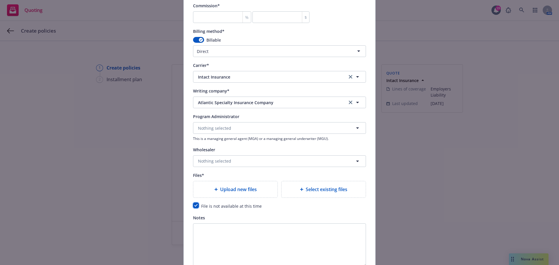
scroll to position [573, 0]
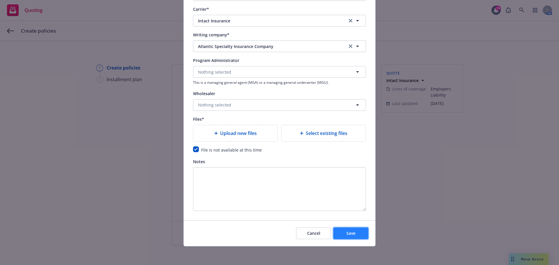
click at [348, 235] on span "Save" at bounding box center [350, 234] width 9 height 6
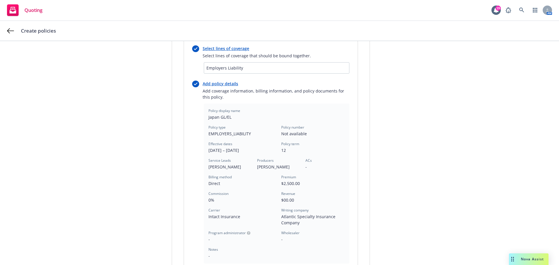
scroll to position [146, 0]
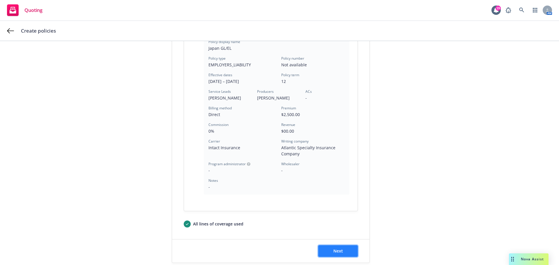
click at [329, 250] on button "Next" at bounding box center [338, 251] width 40 height 12
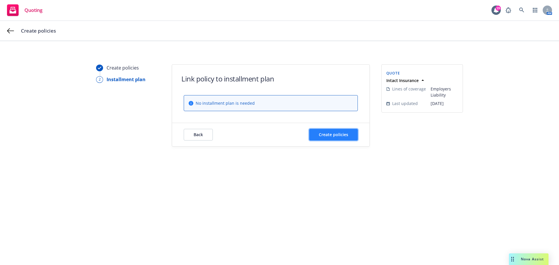
click at [331, 136] on span "Create policies" at bounding box center [333, 135] width 29 height 6
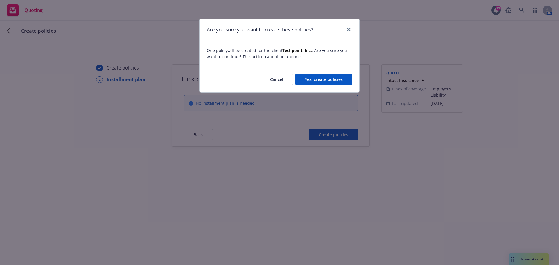
click at [316, 77] on button "Yes, create policies" at bounding box center [323, 80] width 57 height 12
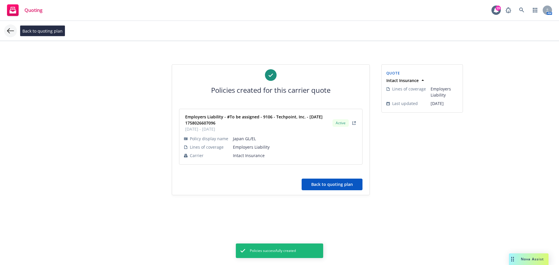
click at [8, 29] on icon at bounding box center [10, 30] width 7 height 5
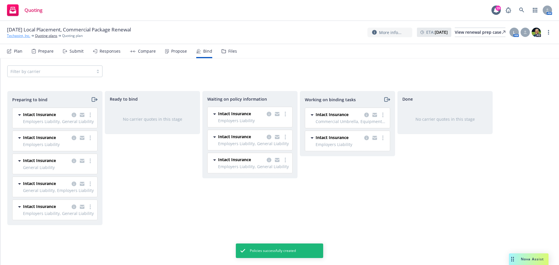
click at [15, 37] on link "Techpoint, Inc." at bounding box center [18, 35] width 23 height 5
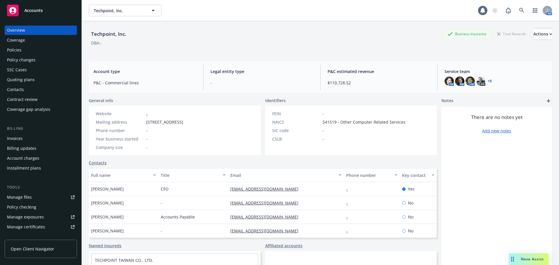
click at [12, 50] on div "Policies" at bounding box center [14, 49] width 15 height 9
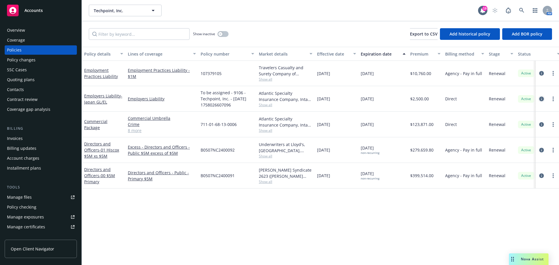
click at [541, 99] on icon "circleInformation" at bounding box center [541, 99] width 5 height 5
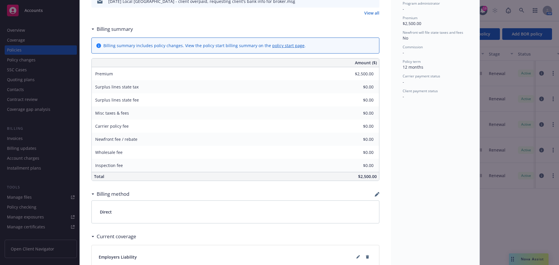
scroll to position [346, 0]
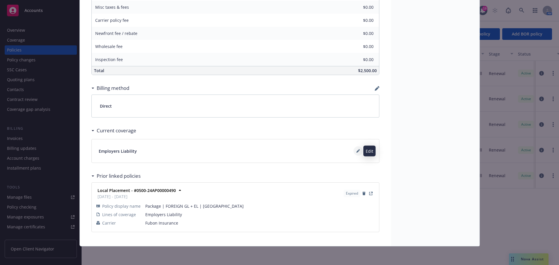
click at [356, 153] on button at bounding box center [357, 150] width 9 height 9
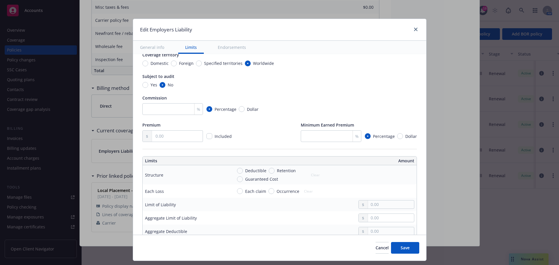
scroll to position [233, 0]
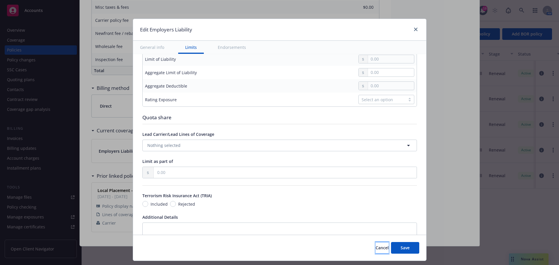
click at [376, 250] on span "Cancel" at bounding box center [382, 248] width 13 height 6
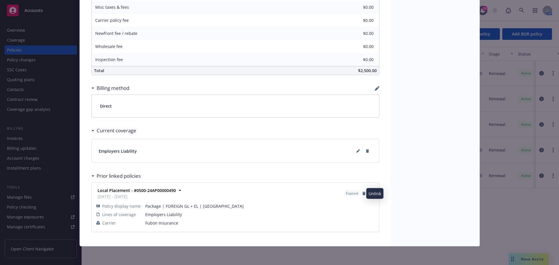
click at [362, 193] on icon "button" at bounding box center [363, 193] width 3 height 3
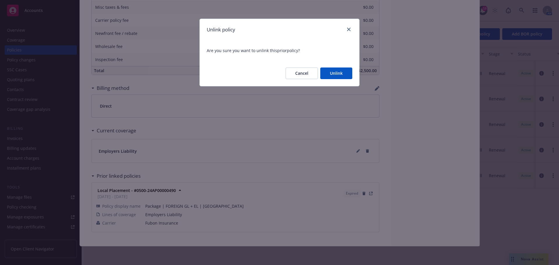
drag, startPoint x: 334, startPoint y: 77, endPoint x: 329, endPoint y: 80, distance: 6.5
click at [334, 77] on button "Unlink" at bounding box center [336, 74] width 32 height 12
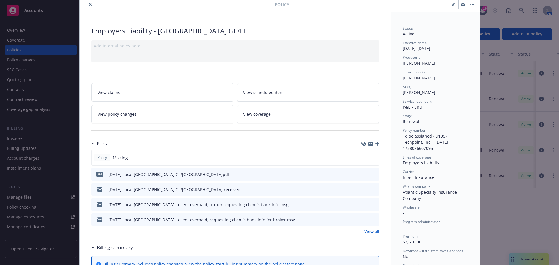
scroll to position [0, 0]
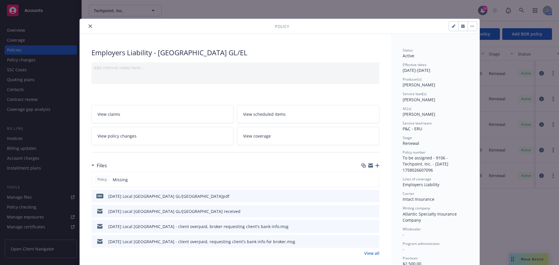
click at [89, 26] on icon "close" at bounding box center [90, 25] width 3 height 3
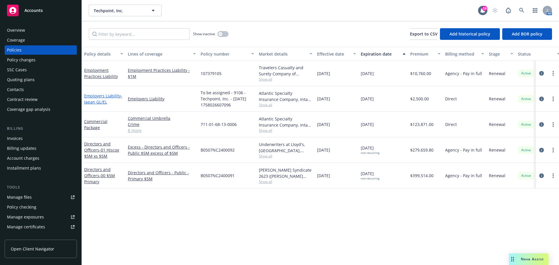
click at [101, 95] on link "Employers Liability - [GEOGRAPHIC_DATA] GL/EL" at bounding box center [103, 99] width 38 height 12
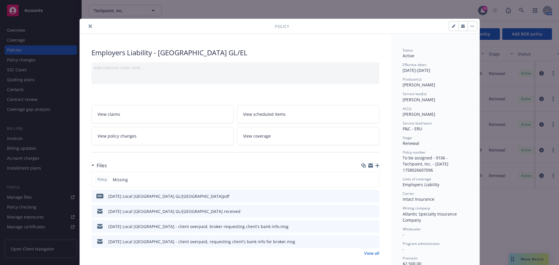
scroll to position [17, 0]
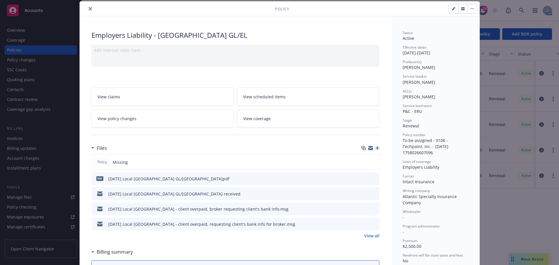
click at [89, 9] on icon "close" at bounding box center [90, 8] width 3 height 3
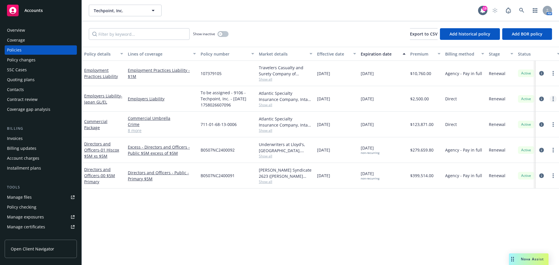
click at [553, 98] on link "more" at bounding box center [553, 98] width 7 height 7
click at [533, 108] on link "Manage lines of coverage" at bounding box center [522, 111] width 68 height 12
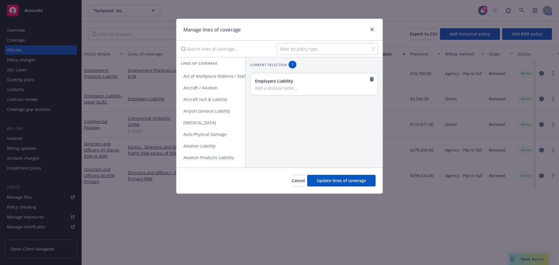
click at [291, 50] on div at bounding box center [323, 48] width 86 height 7
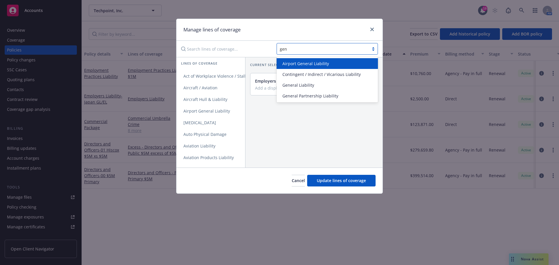
type input "gene"
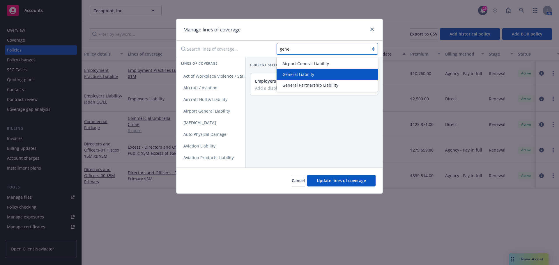
click at [293, 73] on span "General Liability" at bounding box center [298, 74] width 32 height 6
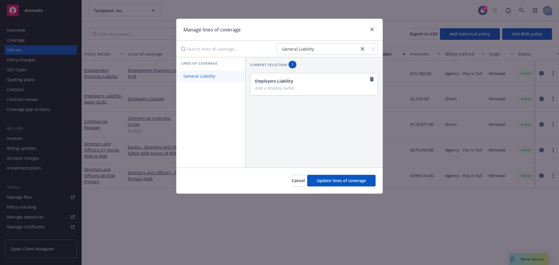
click at [203, 81] on link "General Liability" at bounding box center [210, 76] width 69 height 12
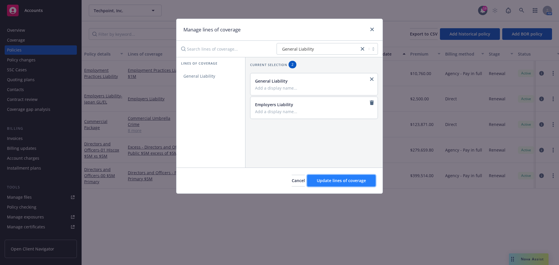
drag, startPoint x: 358, startPoint y: 180, endPoint x: 354, endPoint y: 177, distance: 5.2
click at [358, 180] on span "Update lines of coverage" at bounding box center [341, 181] width 49 height 6
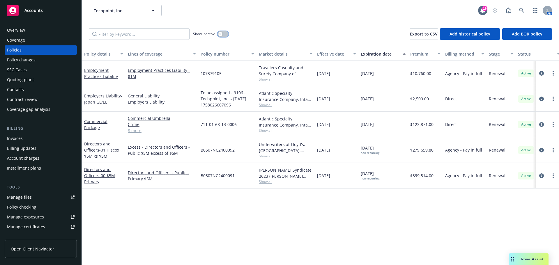
click at [221, 33] on icon "button" at bounding box center [220, 34] width 2 height 2
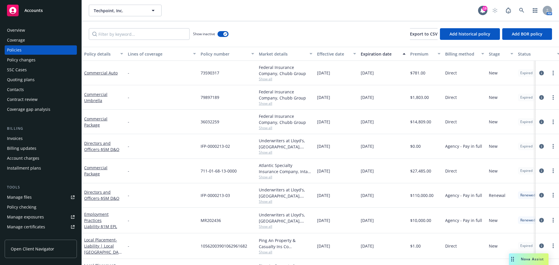
click at [93, 54] on div "Policy details" at bounding box center [100, 54] width 33 height 6
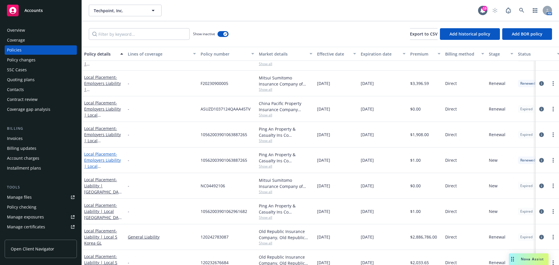
scroll to position [606, 0]
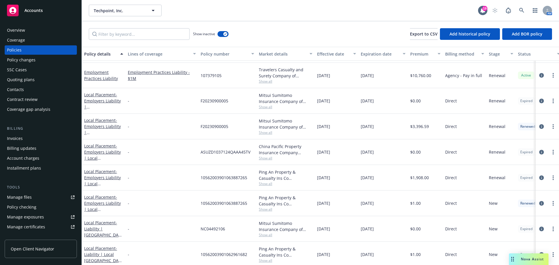
click at [268, 107] on span "Show all" at bounding box center [286, 107] width 54 height 5
click at [151, 98] on div "-" at bounding box center [161, 101] width 73 height 26
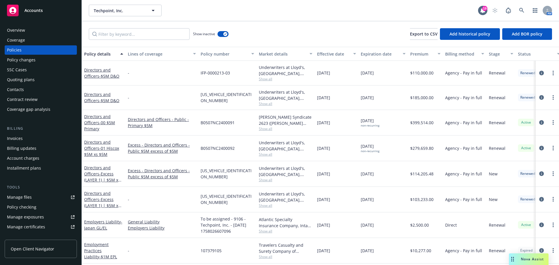
scroll to position [256, 0]
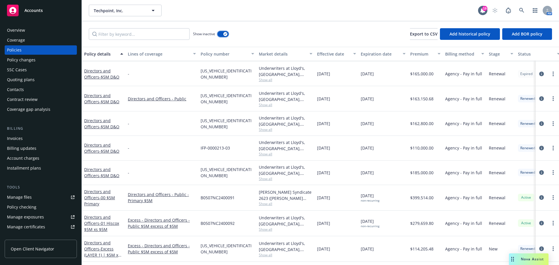
click at [224, 35] on div "button" at bounding box center [225, 34] width 4 height 4
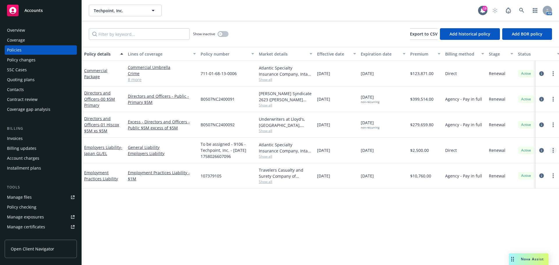
click at [554, 152] on link "more" at bounding box center [553, 150] width 7 height 7
click at [511, 161] on link "Manage lines of coverage" at bounding box center [522, 163] width 68 height 12
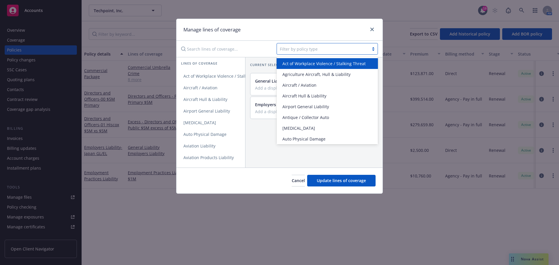
click at [302, 51] on div at bounding box center [323, 48] width 86 height 7
type input "loc"
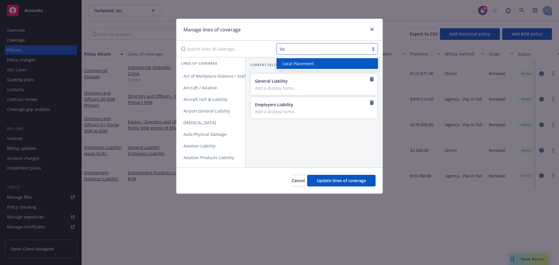
click at [303, 60] on div "Local Placement" at bounding box center [327, 63] width 101 height 11
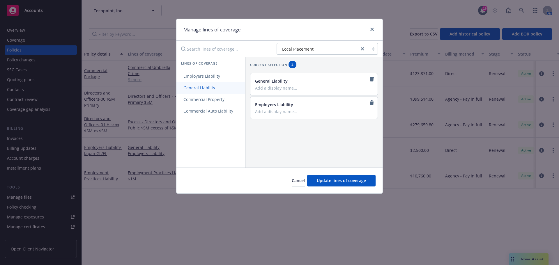
click at [188, 90] on span "General Liability" at bounding box center [199, 88] width 46 height 6
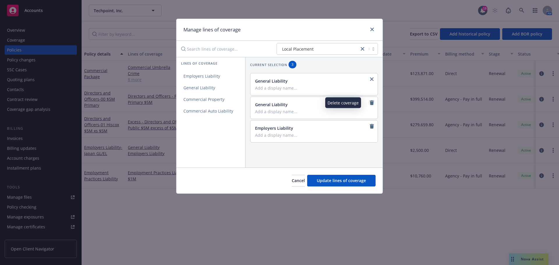
click at [368, 100] on link "remove" at bounding box center [371, 102] width 7 height 7
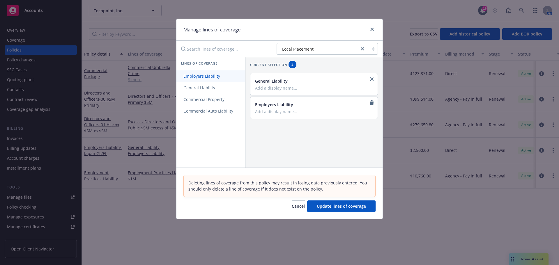
click at [193, 77] on span "Employers Liability" at bounding box center [201, 76] width 51 height 6
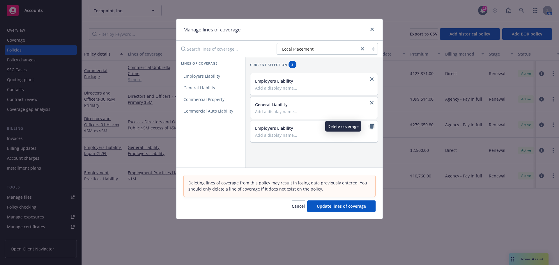
click at [370, 125] on icon "remove" at bounding box center [372, 126] width 4 height 5
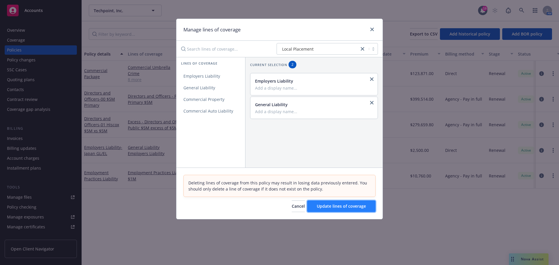
click at [328, 205] on span "Update lines of coverage" at bounding box center [341, 206] width 49 height 6
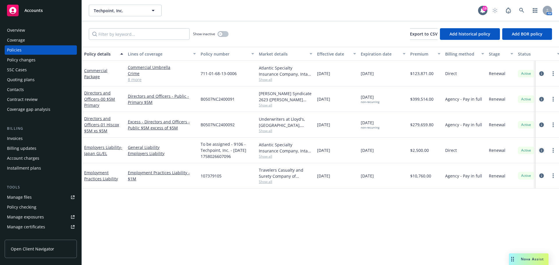
click at [543, 149] on icon "circleInformation" at bounding box center [541, 150] width 5 height 5
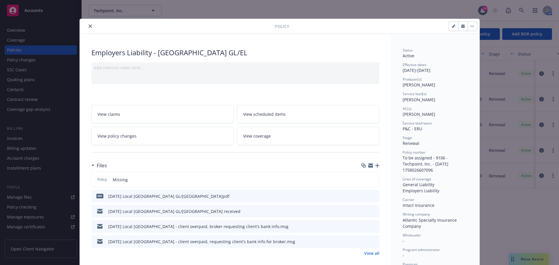
scroll to position [17, 0]
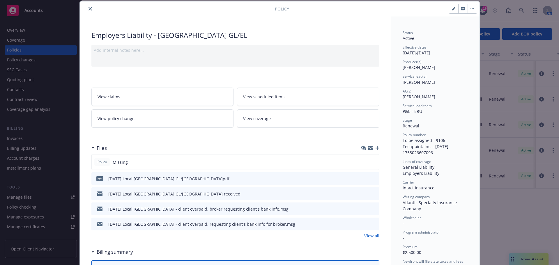
click at [451, 3] on div "Policy" at bounding box center [280, 8] width 400 height 15
click at [452, 9] on icon "button" at bounding box center [453, 9] width 3 height 3
select select "RENEWAL"
select select "12"
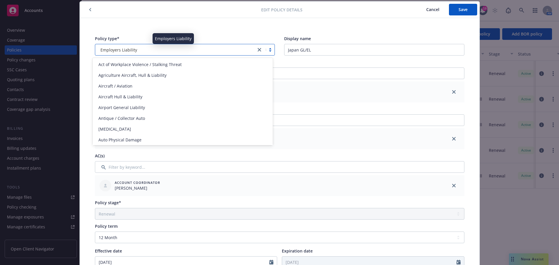
click at [161, 48] on div "Employers Liability" at bounding box center [175, 50] width 155 height 6
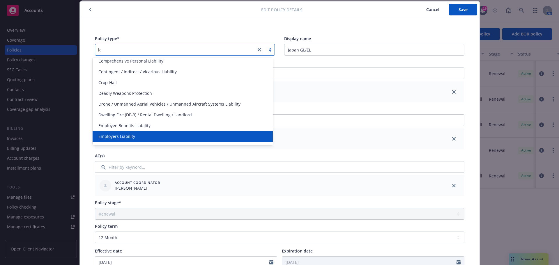
scroll to position [0, 0]
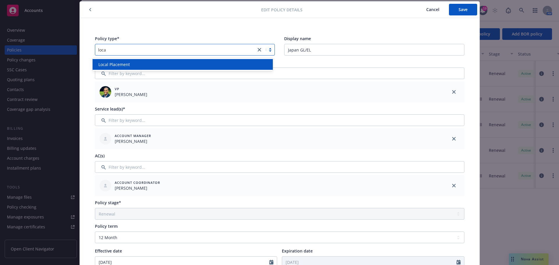
type input "local"
click at [155, 63] on div "Local Placement" at bounding box center [182, 64] width 173 height 6
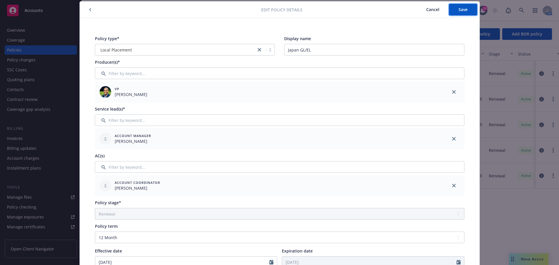
drag, startPoint x: 458, startPoint y: 6, endPoint x: 381, endPoint y: 15, distance: 77.7
click at [457, 8] on button "Save" at bounding box center [463, 10] width 28 height 12
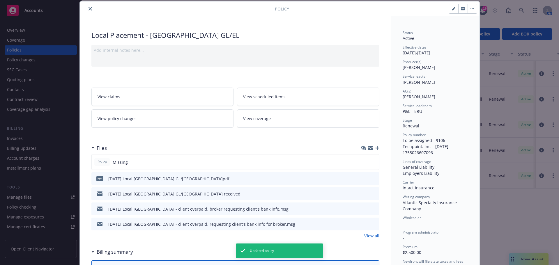
click at [89, 10] on icon "close" at bounding box center [90, 8] width 3 height 3
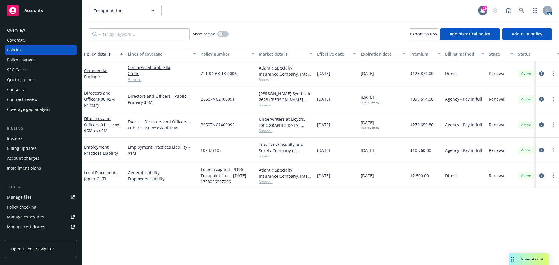
click at [544, 176] on icon "circleInformation" at bounding box center [541, 176] width 5 height 5
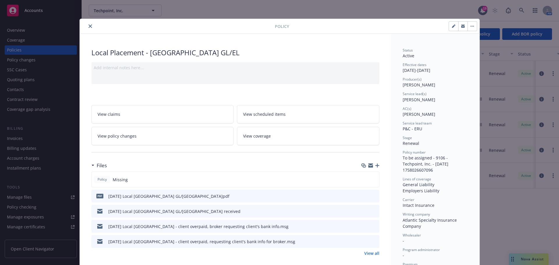
scroll to position [17, 0]
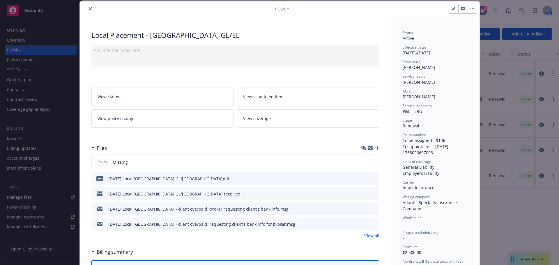
click at [452, 7] on icon "button" at bounding box center [453, 8] width 3 height 3
select select "RENEWAL"
select select "12"
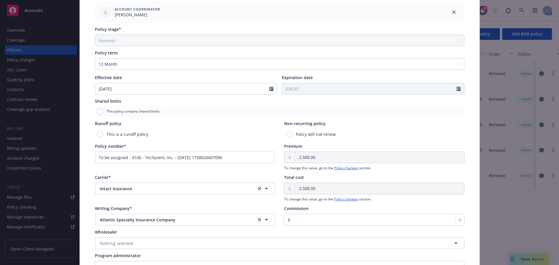
scroll to position [235, 0]
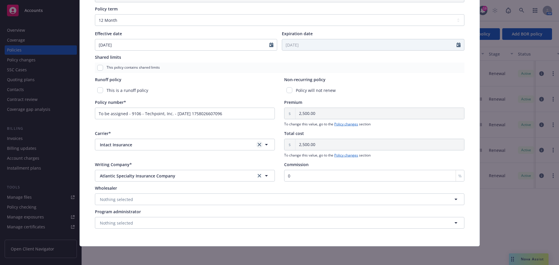
click at [256, 145] on link "clear selection" at bounding box center [259, 144] width 7 height 7
click at [120, 146] on button "button" at bounding box center [185, 145] width 180 height 12
type input "hyu"
click at [129, 174] on strong "Hyundai Insurance" at bounding box center [120, 176] width 38 height 6
click at [118, 174] on span "Nothing selected" at bounding box center [116, 176] width 33 height 6
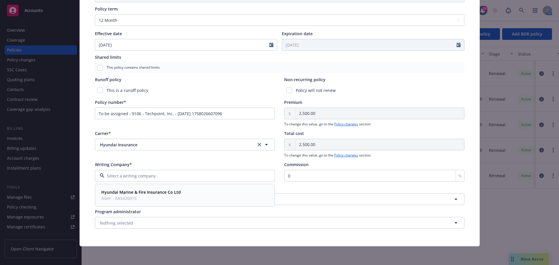
click at [132, 194] on strong "Hyundai Marine & Fire Insurance Co Ltd" at bounding box center [140, 193] width 79 height 6
click at [146, 145] on span "Hyundai Insurance" at bounding box center [173, 145] width 147 height 6
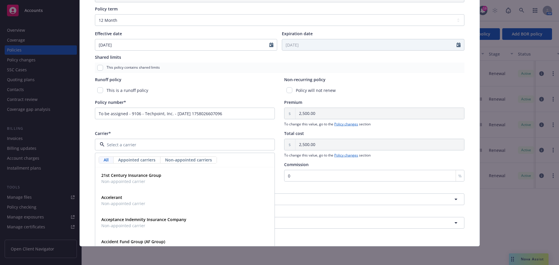
click at [174, 132] on div "Carrier*" at bounding box center [185, 133] width 180 height 6
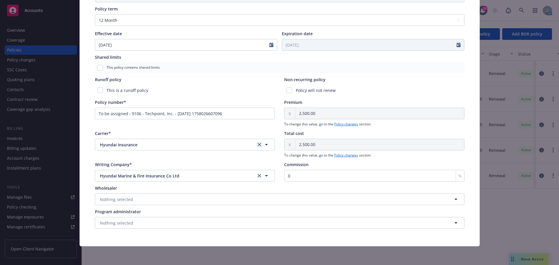
click at [258, 145] on icon "clear selection" at bounding box center [259, 144] width 3 height 3
click at [103, 179] on button "Nothing selected" at bounding box center [185, 176] width 180 height 12
type input "hyu"
click at [110, 153] on strong "Hyundai Marine & Fire Insurance Co Ltd" at bounding box center [140, 154] width 79 height 6
click at [149, 200] on button "Nothing selected" at bounding box center [279, 200] width 369 height 12
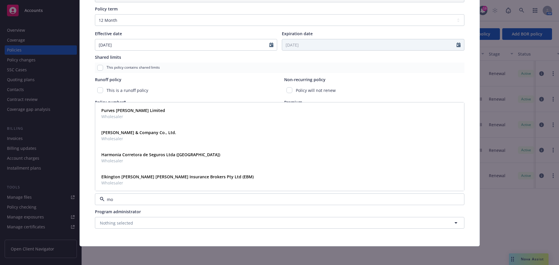
type input "moj"
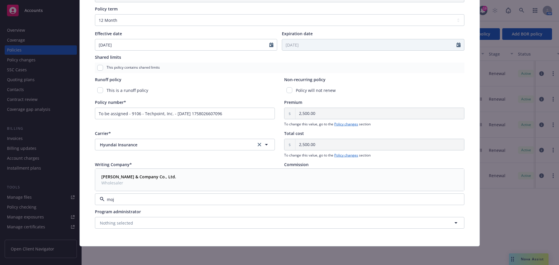
click at [146, 178] on strong "Mojumdar & Company Co., Ltd." at bounding box center [138, 177] width 75 height 6
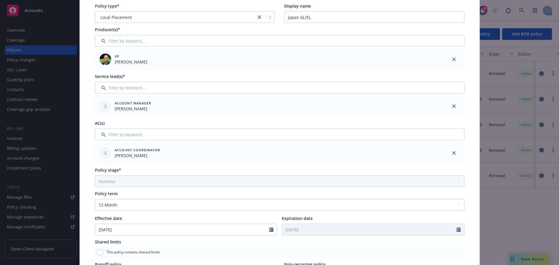
scroll to position [0, 0]
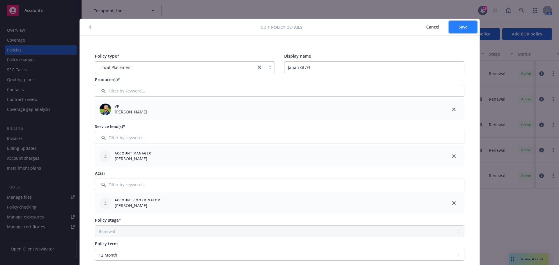
click at [465, 26] on button "Save" at bounding box center [463, 27] width 28 height 12
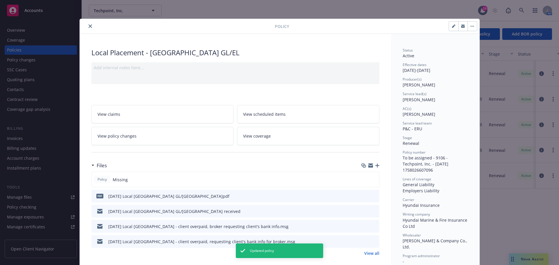
click at [89, 26] on icon "close" at bounding box center [90, 25] width 3 height 3
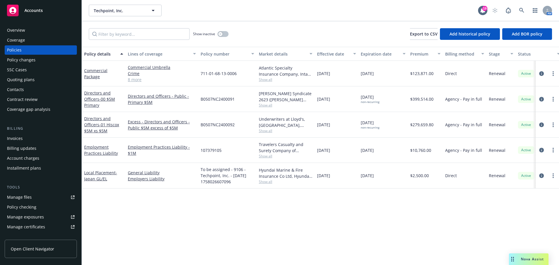
click at [530, 260] on span "Nova Assist" at bounding box center [532, 259] width 23 height 5
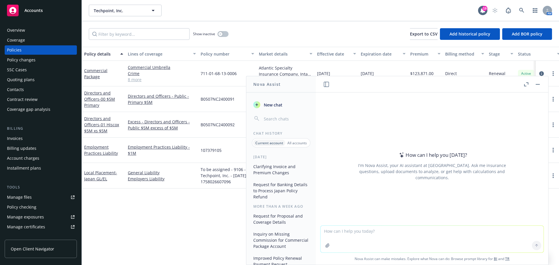
click at [509, 254] on button "Nova Assist" at bounding box center [529, 260] width 40 height 12
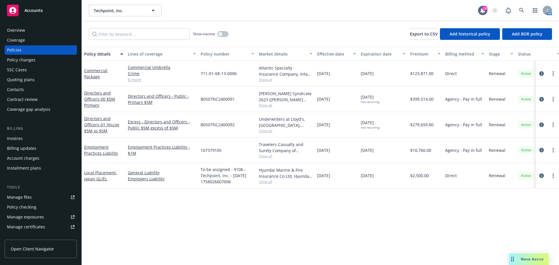
click at [530, 260] on span "Nova Assist" at bounding box center [532, 259] width 23 height 5
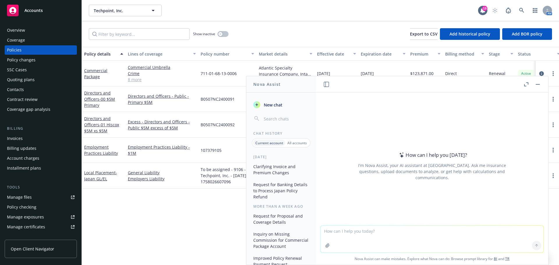
click at [369, 231] on textarea at bounding box center [432, 239] width 223 height 27
click at [354, 231] on textarea "say better:" at bounding box center [432, 238] width 223 height 27
paste textarea "I started to renew the policies but need to work on something else. I created J…"
type textarea "say better: I started to renew the policies but need to work on something else.…"
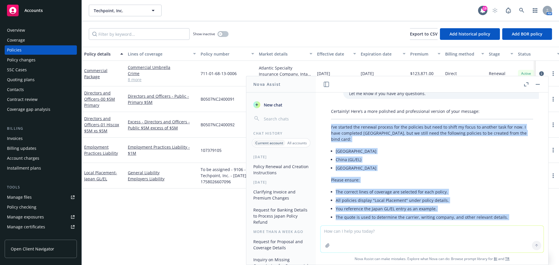
scroll to position [105, 0]
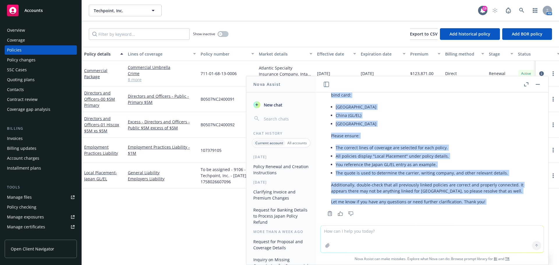
drag, startPoint x: 331, startPoint y: 139, endPoint x: 399, endPoint y: 170, distance: 74.4
click at [485, 208] on div "Certainly! Here’s a more polished and professional version of your message: I’v…" at bounding box center [432, 140] width 214 height 156
copy div "I’ve started the renewal process for the policies but need to shift my focus to…"
drag, startPoint x: 537, startPoint y: 83, endPoint x: 507, endPoint y: 94, distance: 33.0
click at [537, 83] on button "button" at bounding box center [537, 84] width 7 height 7
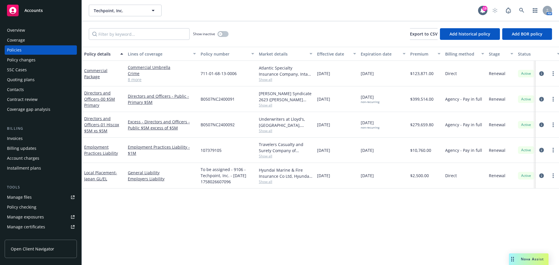
click at [526, 259] on span "Nova Assist" at bounding box center [532, 259] width 23 height 5
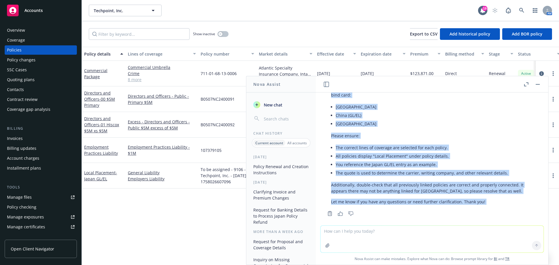
click at [537, 84] on rect "button" at bounding box center [538, 84] width 4 height 1
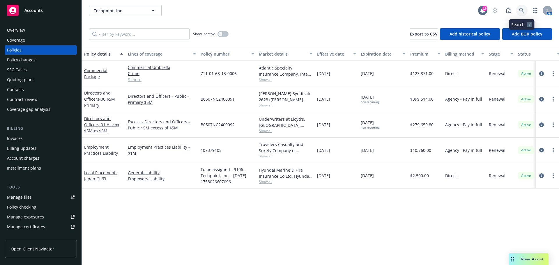
click at [521, 11] on icon at bounding box center [521, 10] width 5 height 5
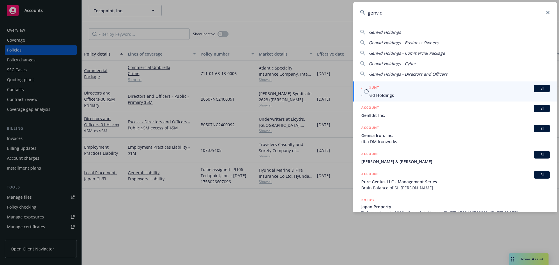
type input "genvid"
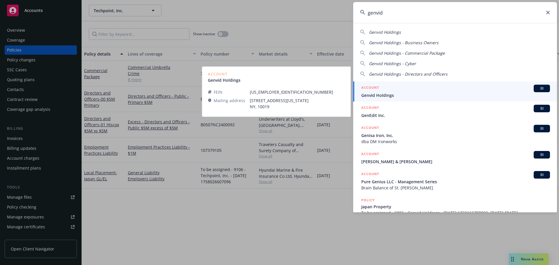
click at [377, 98] on link "ACCOUNT BI Genvid Holdings" at bounding box center [455, 92] width 204 height 20
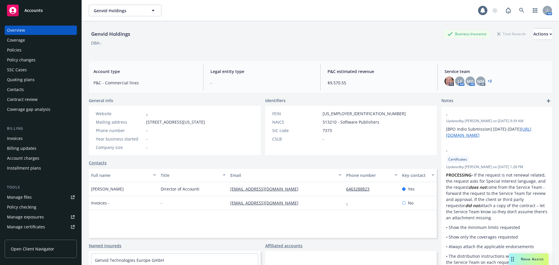
click at [29, 49] on div "Policies" at bounding box center [41, 49] width 68 height 9
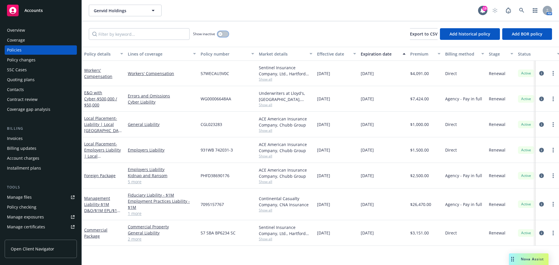
click at [219, 33] on div "button" at bounding box center [220, 34] width 4 height 4
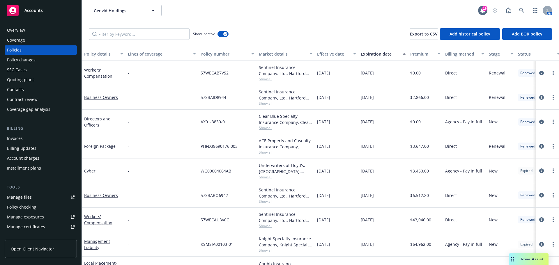
click at [102, 56] on div "Policy details" at bounding box center [100, 54] width 33 height 6
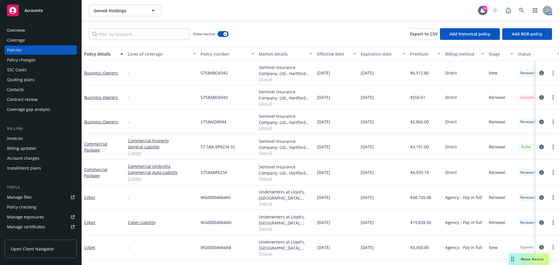
click at [102, 56] on div "Policy details" at bounding box center [100, 54] width 33 height 6
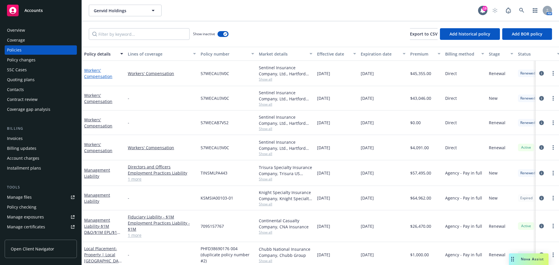
click at [101, 75] on link "Workers' Compensation" at bounding box center [98, 74] width 28 height 12
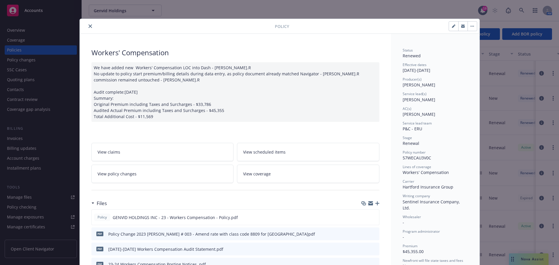
click at [116, 176] on span "View policy changes" at bounding box center [117, 174] width 39 height 6
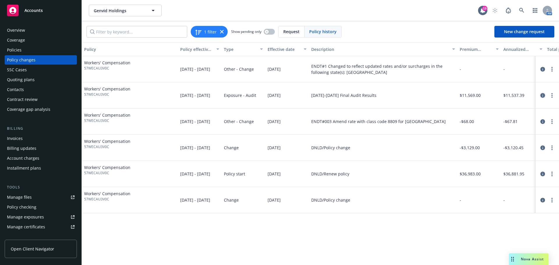
click at [544, 95] on icon "circleInformation" at bounding box center [542, 95] width 5 height 5
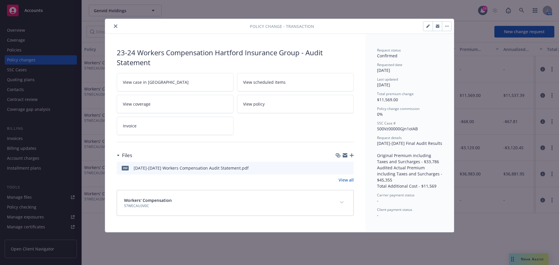
click at [348, 167] on icon "preview file" at bounding box center [348, 168] width 5 height 4
click at [114, 26] on button "close" at bounding box center [115, 26] width 7 height 7
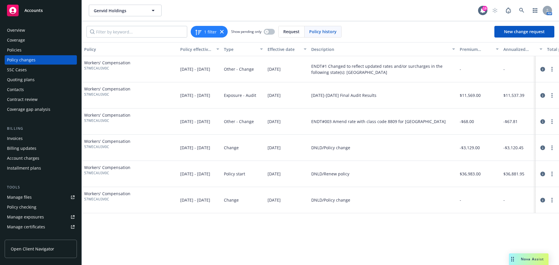
click at [23, 53] on div "Policies" at bounding box center [41, 49] width 68 height 9
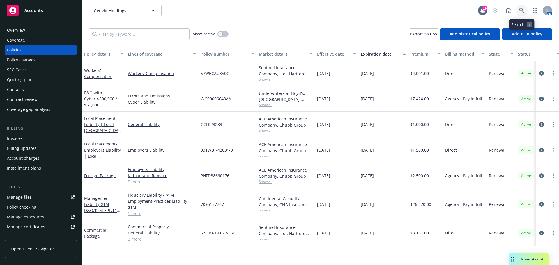
click at [525, 9] on link at bounding box center [522, 11] width 12 height 12
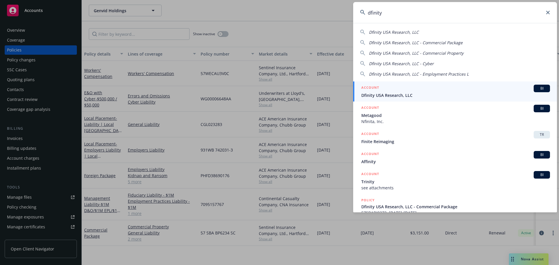
type input "dfinity"
click at [370, 94] on span "Dfinity USA Research, LLC" at bounding box center [455, 95] width 189 height 6
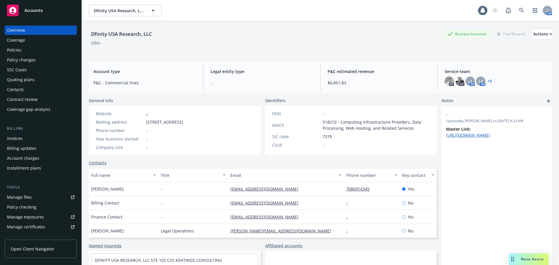
click at [16, 50] on div "Policies" at bounding box center [14, 49] width 15 height 9
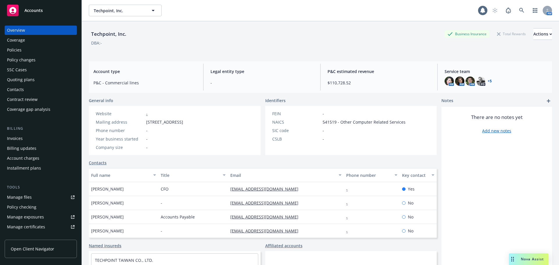
click at [15, 50] on div "Policies" at bounding box center [14, 49] width 15 height 9
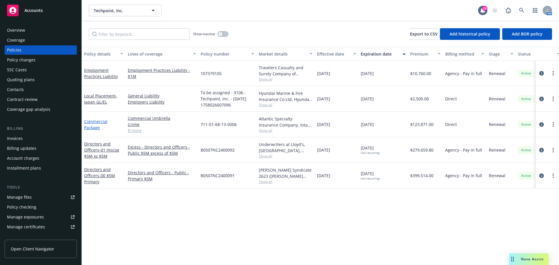
click at [95, 128] on link "Commercial Package" at bounding box center [95, 125] width 23 height 12
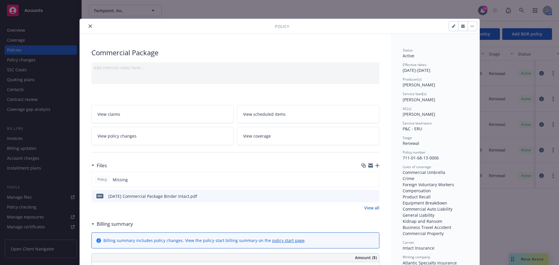
click at [87, 25] on button "close" at bounding box center [90, 26] width 7 height 7
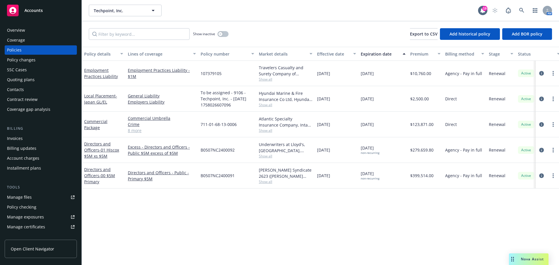
click at [32, 81] on div "Quoting plans" at bounding box center [21, 79] width 28 height 9
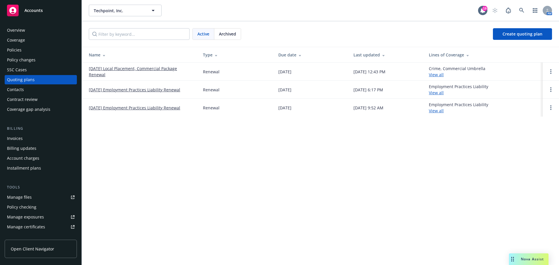
click at [145, 68] on link "[DATE] Local Placement, Commercial Package Renewal" at bounding box center [141, 72] width 105 height 12
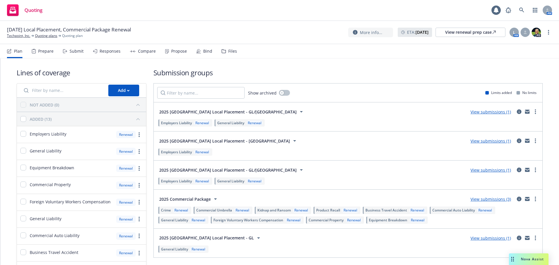
click at [206, 50] on div "Bind" at bounding box center [207, 51] width 9 height 5
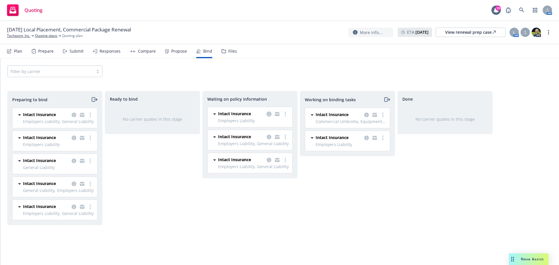
click at [270, 114] on icon "copy logging email" at bounding box center [269, 114] width 5 height 5
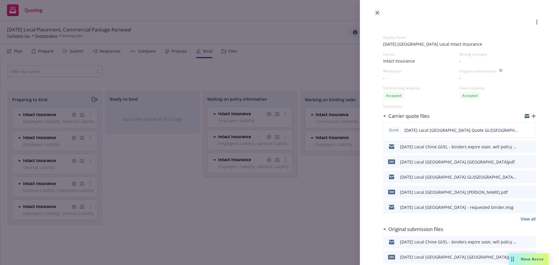
click at [378, 12] on icon "close" at bounding box center [377, 12] width 3 height 3
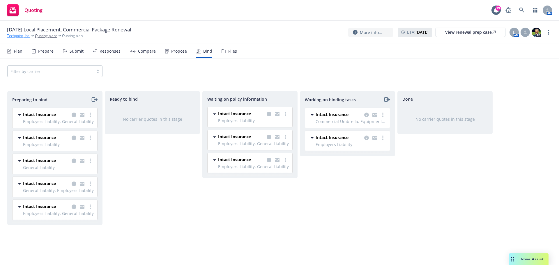
click at [15, 35] on link "Techpoint, Inc." at bounding box center [18, 35] width 23 height 5
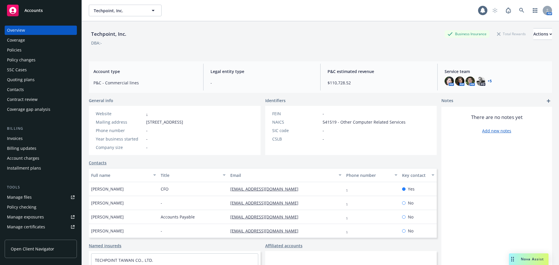
click at [16, 51] on div "Policies" at bounding box center [14, 49] width 15 height 9
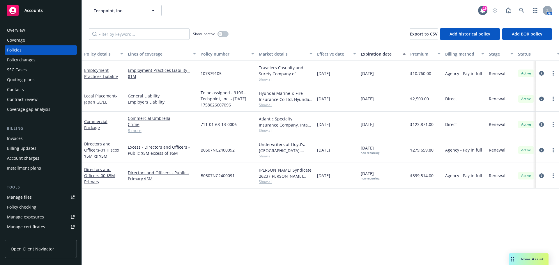
click at [21, 82] on div "Quoting plans" at bounding box center [21, 79] width 28 height 9
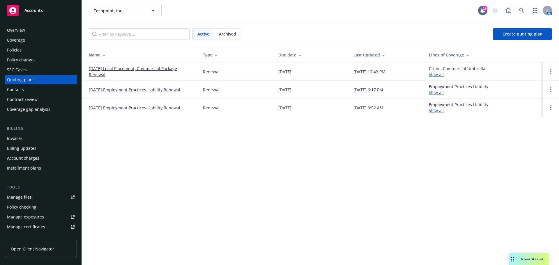
click at [148, 68] on link "[DATE] Local Placement, Commercial Package Renewal" at bounding box center [141, 72] width 105 height 12
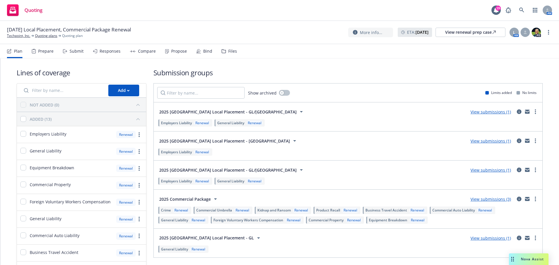
click at [204, 52] on div "Bind" at bounding box center [207, 51] width 9 height 5
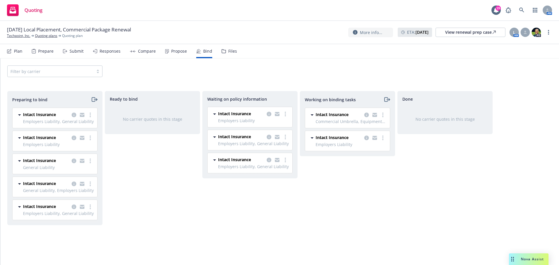
click at [268, 139] on icon "copy logging email" at bounding box center [269, 137] width 5 height 5
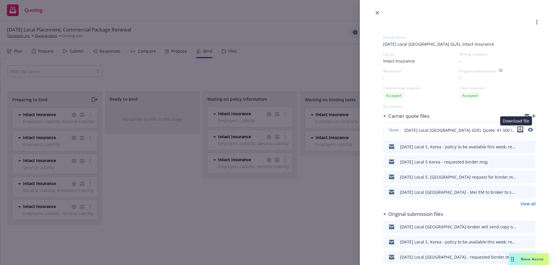
click at [518, 131] on icon "download file" at bounding box center [520, 129] width 5 height 5
